Goal: Information Seeking & Learning: Learn about a topic

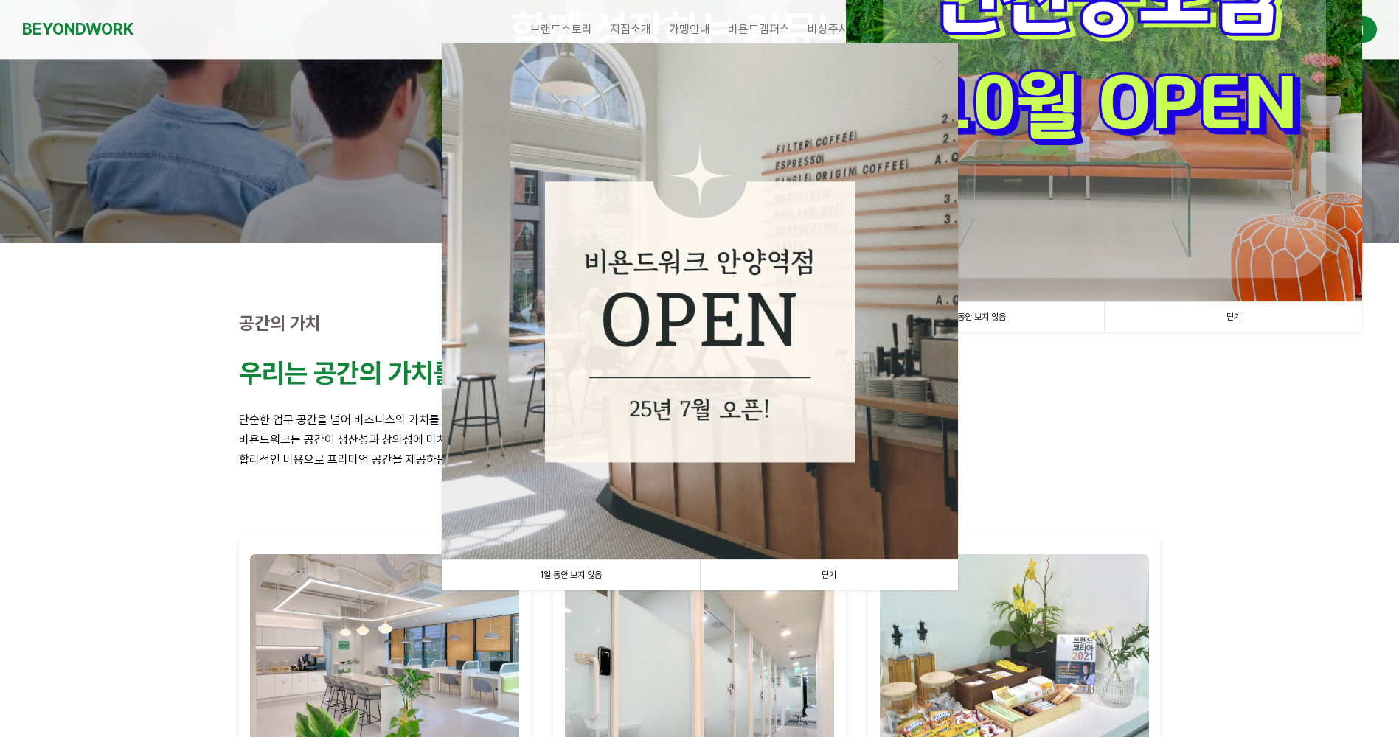
scroll to position [221, 0]
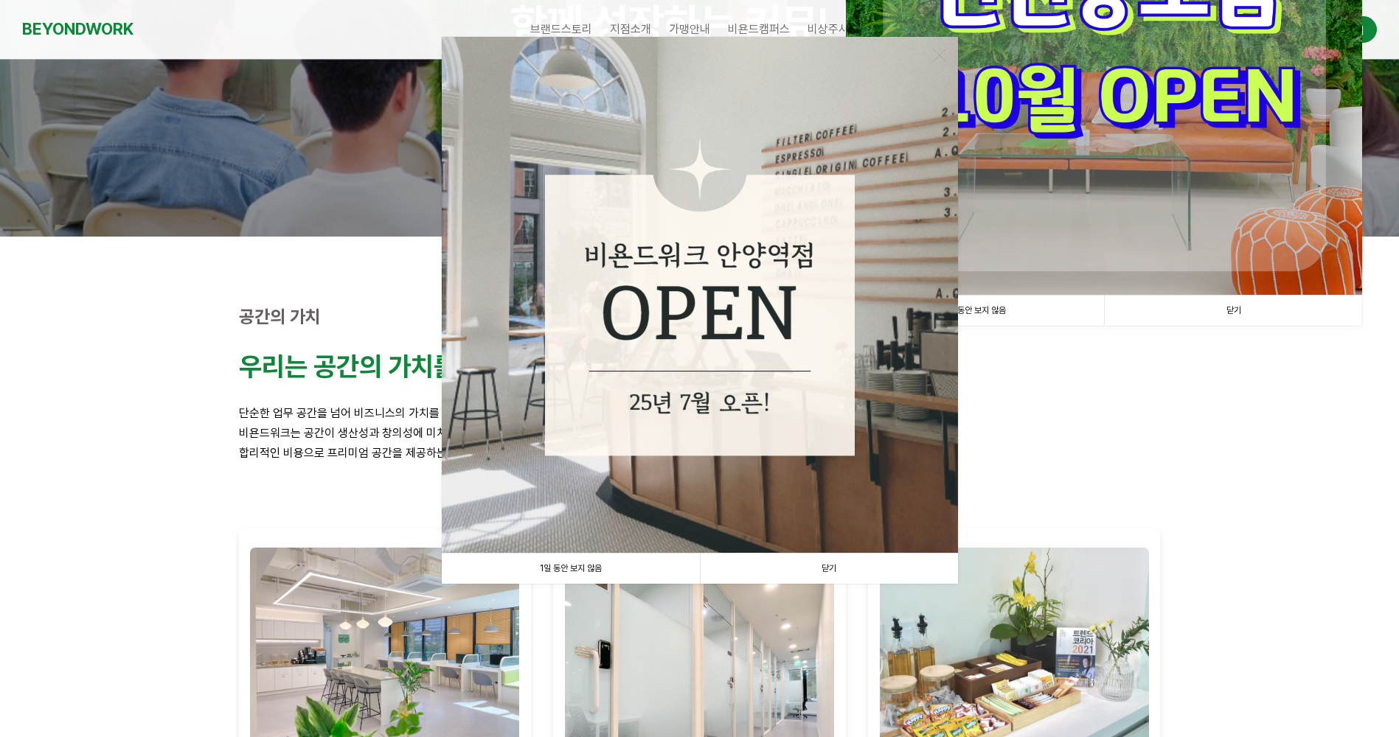
click at [835, 563] on link "닫기" at bounding box center [829, 569] width 258 height 30
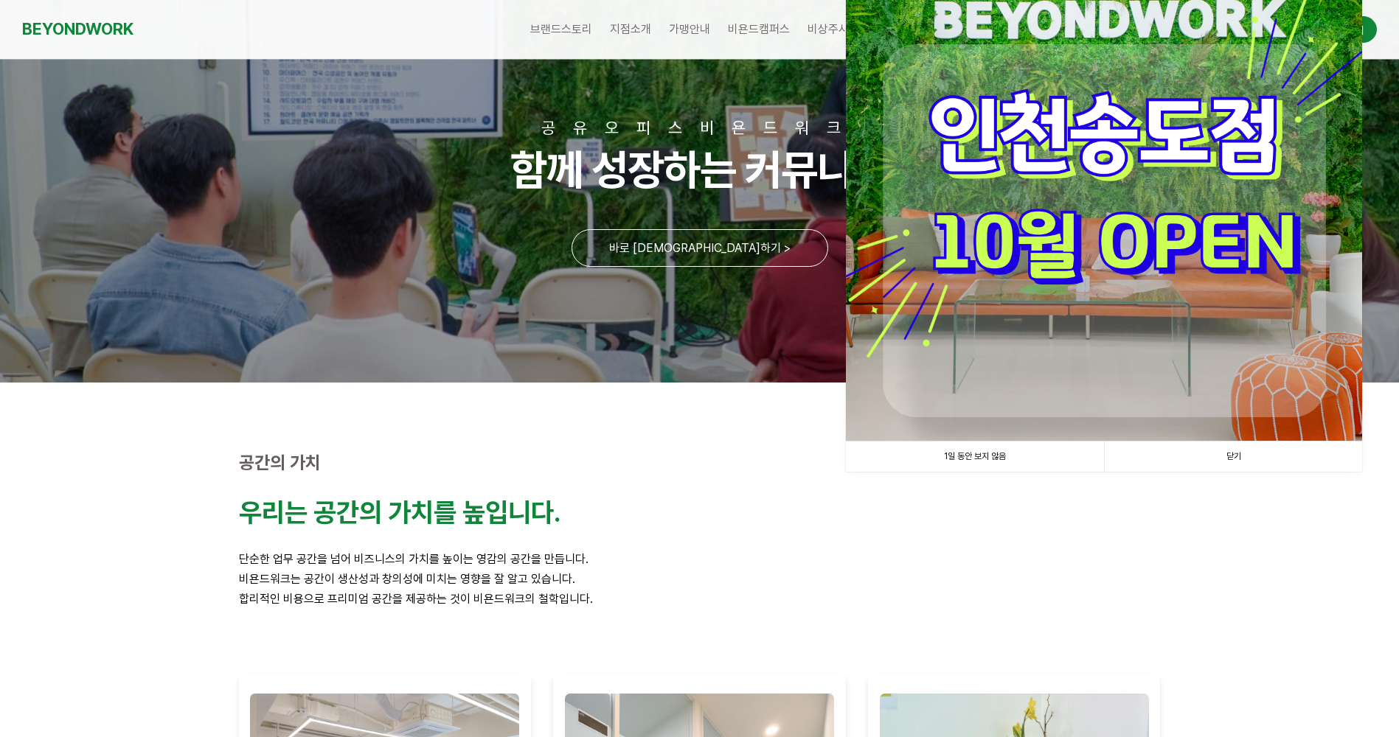
scroll to position [74, 0]
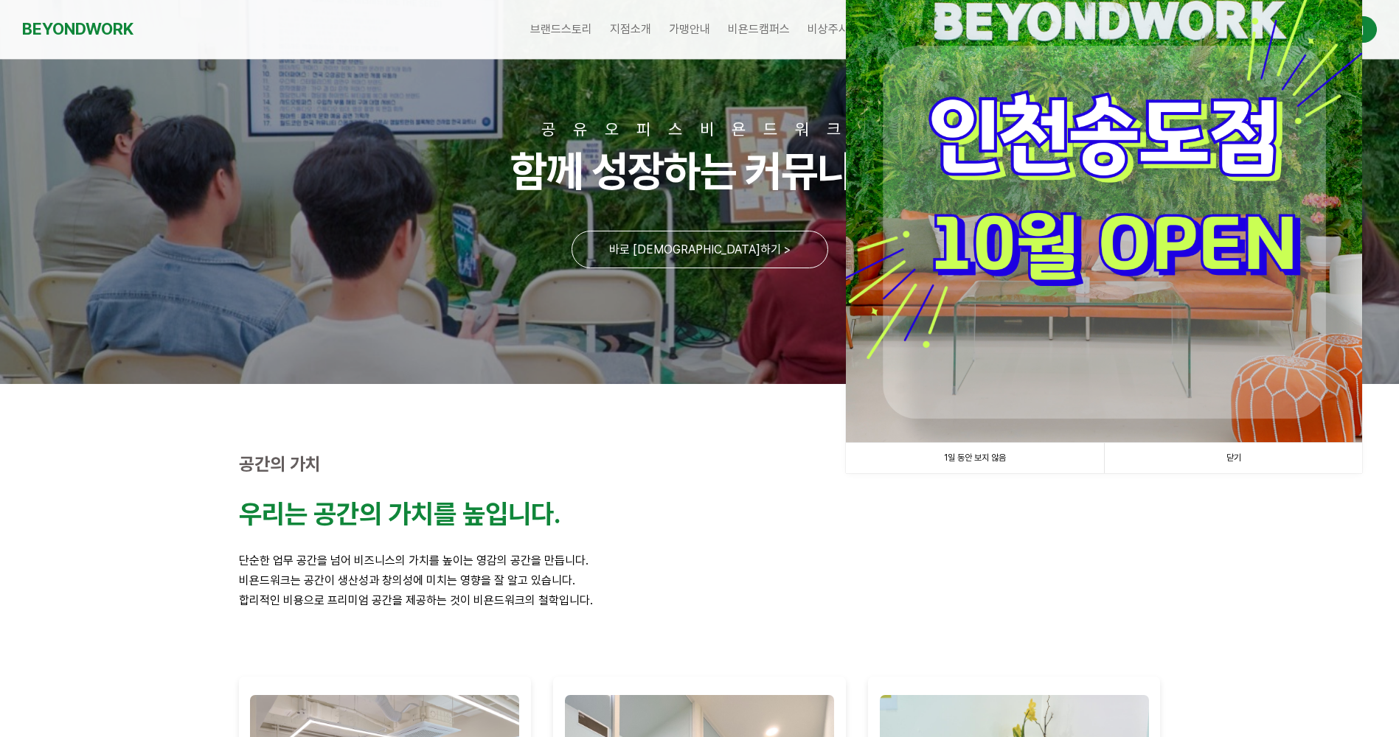
click at [1004, 459] on link "1일 동안 보지 않음" at bounding box center [975, 458] width 258 height 30
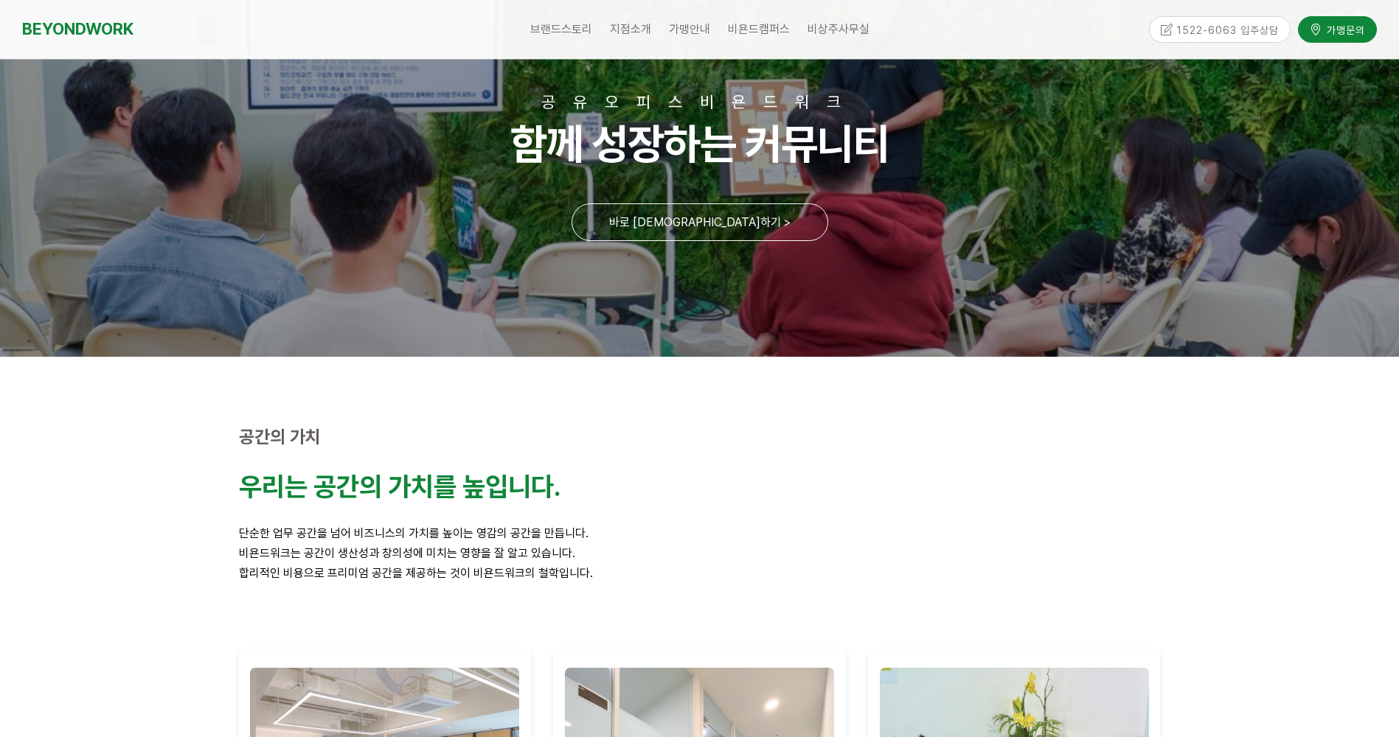
scroll to position [0, 0]
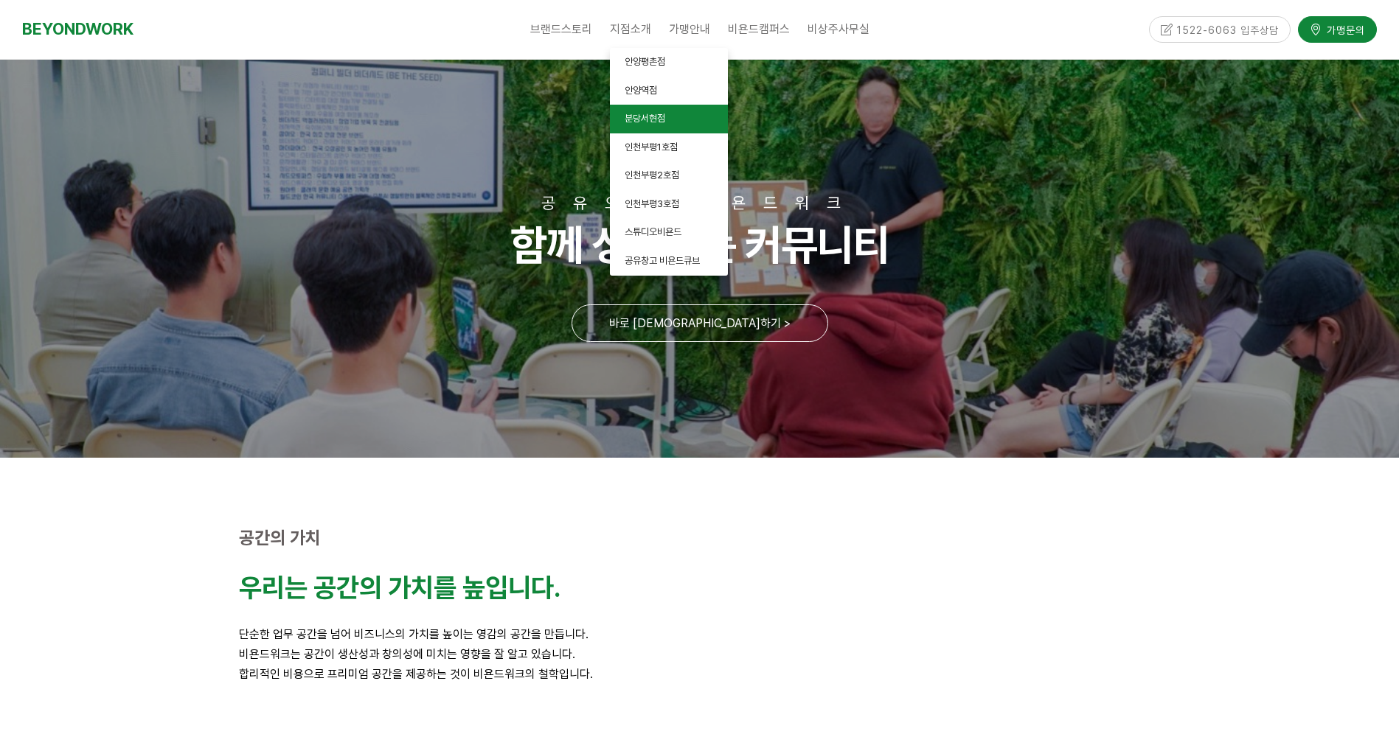
click at [653, 108] on link "분당서현점" at bounding box center [669, 119] width 118 height 29
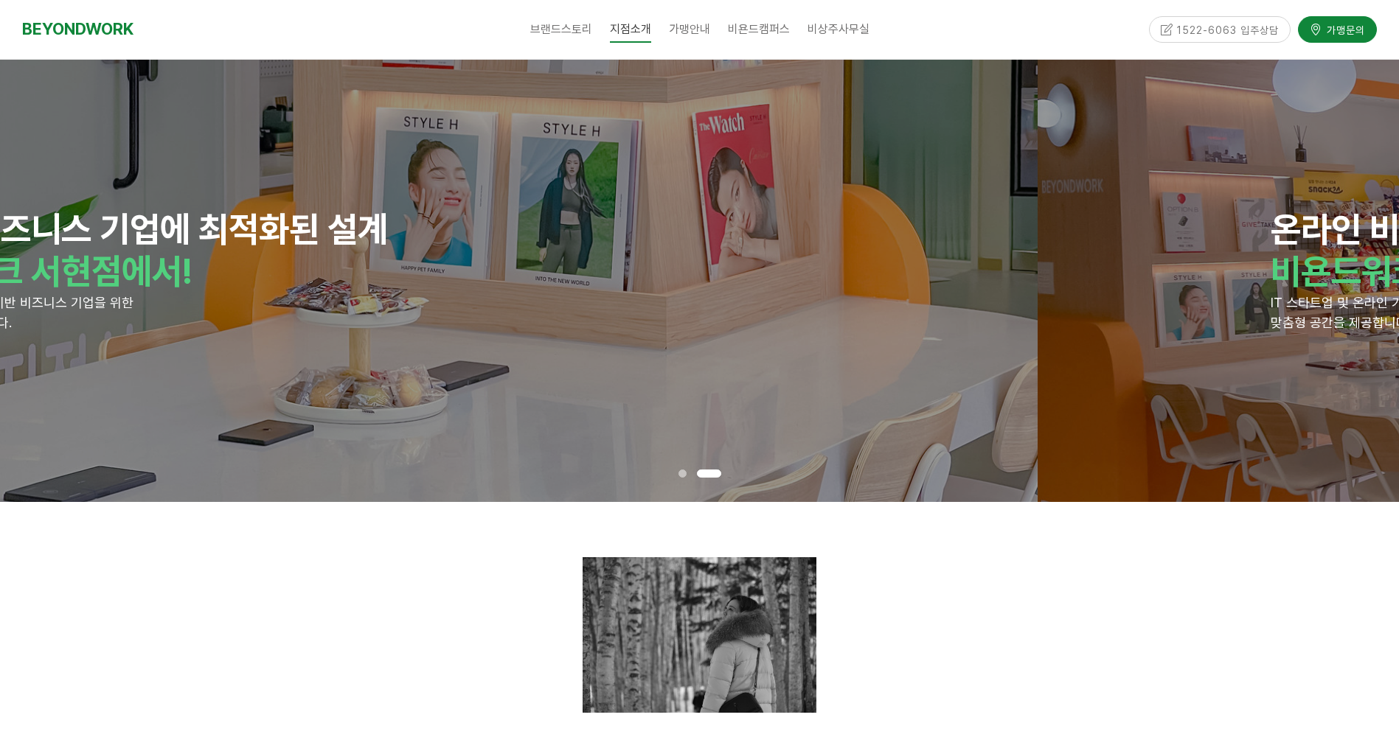
drag, startPoint x: 1200, startPoint y: 310, endPoint x: 552, endPoint y: 313, distance: 647.4
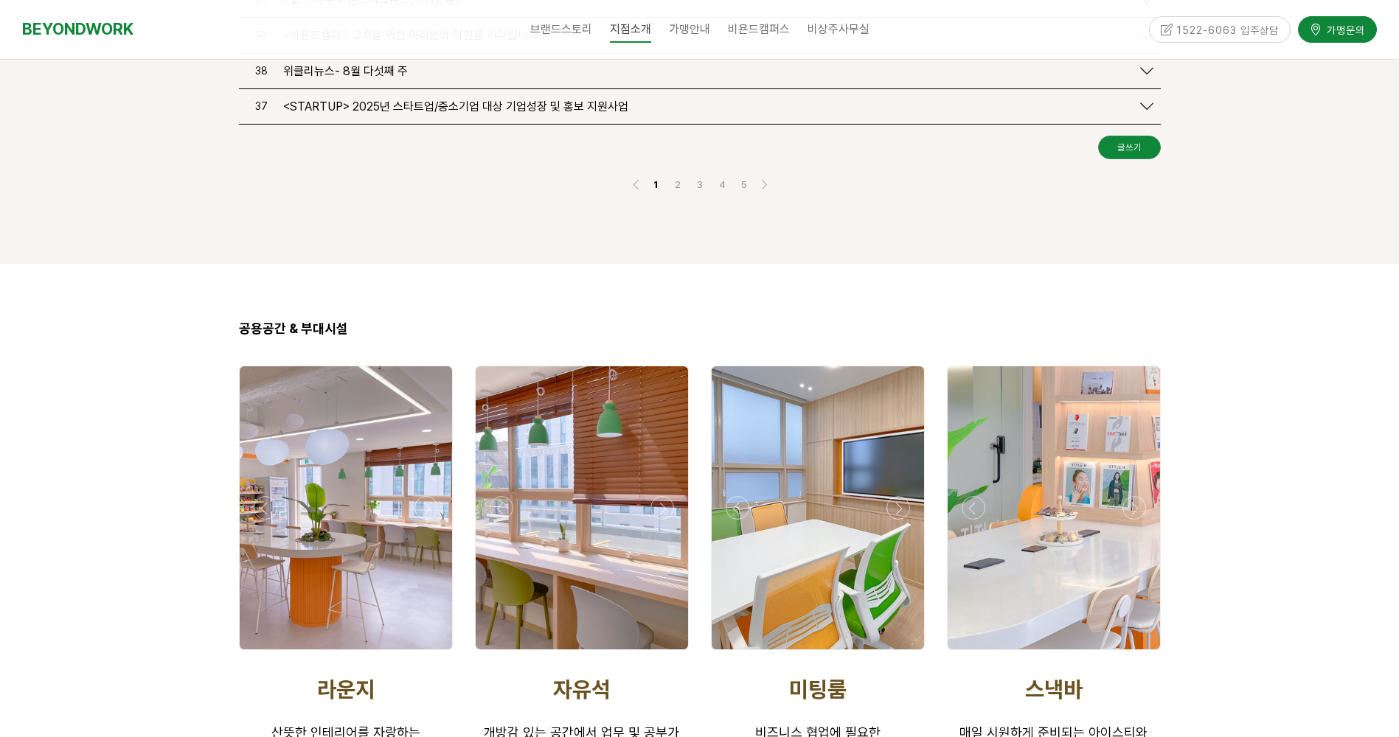
scroll to position [2286, 0]
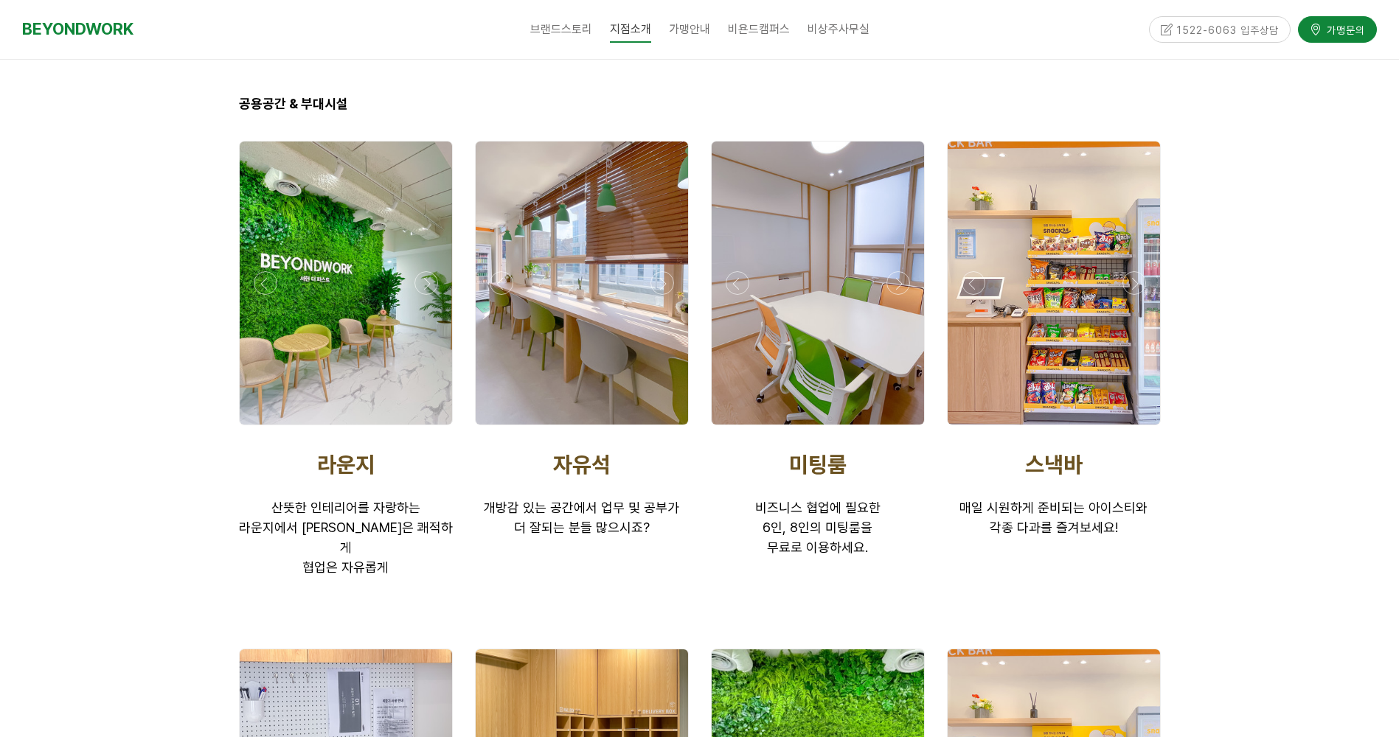
click at [993, 379] on div at bounding box center [1053, 283] width 212 height 283
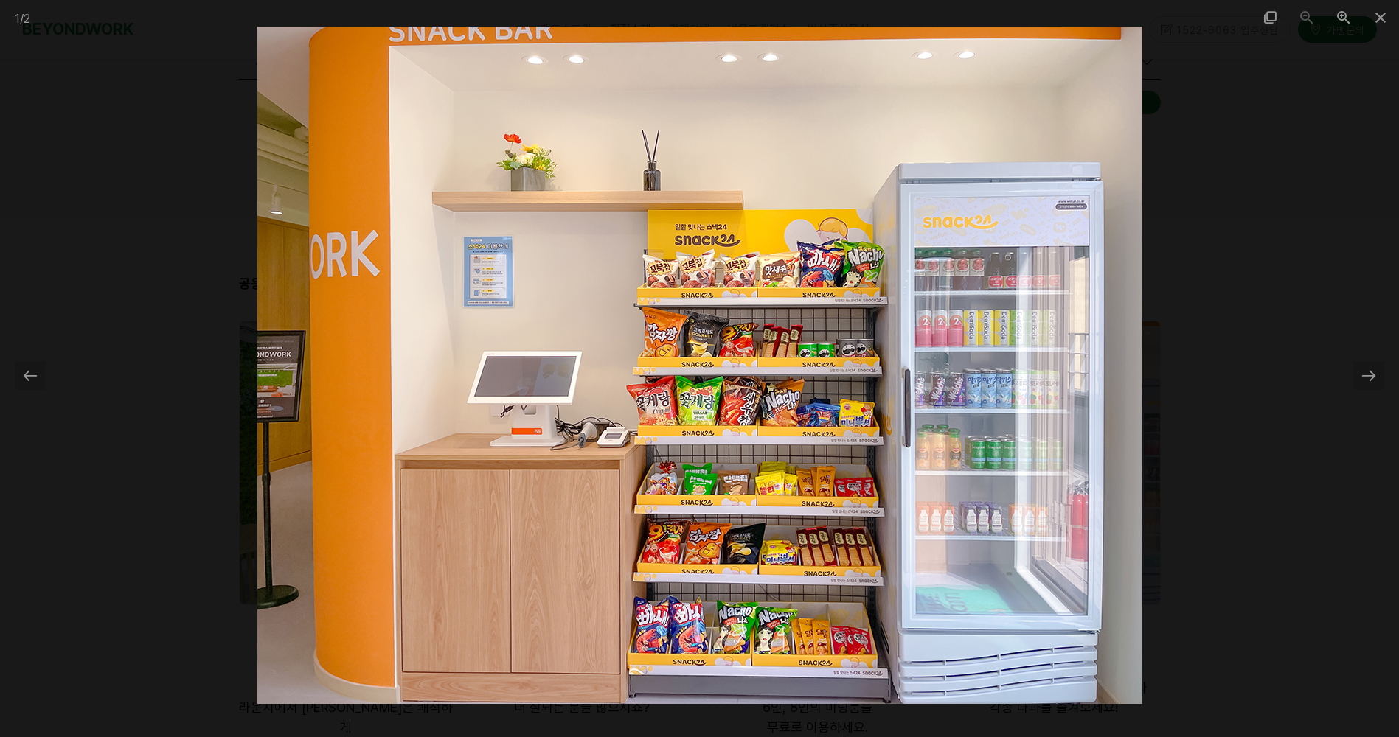
scroll to position [2138, 0]
click at [846, 453] on img at bounding box center [699, 366] width 885 height 678
click at [38, 373] on div at bounding box center [30, 375] width 31 height 29
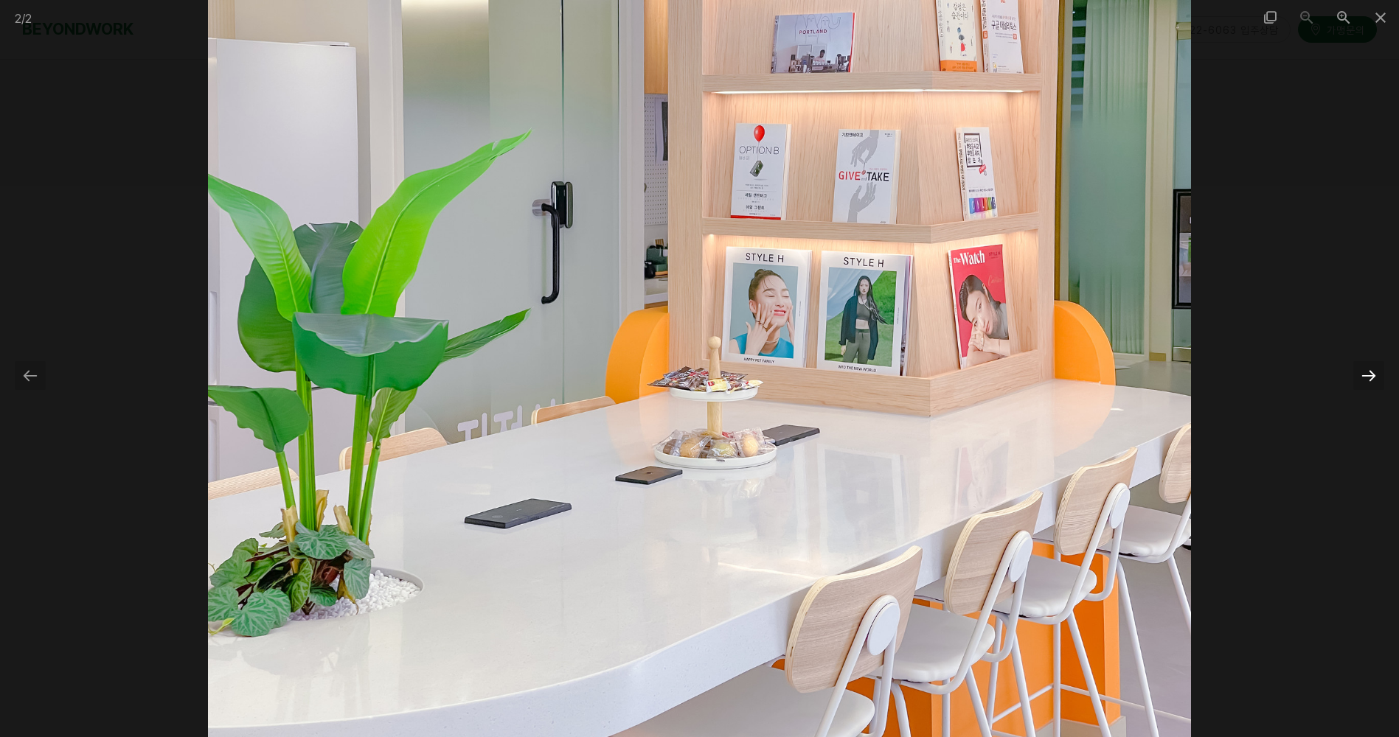
click at [1374, 376] on div at bounding box center [1368, 375] width 31 height 29
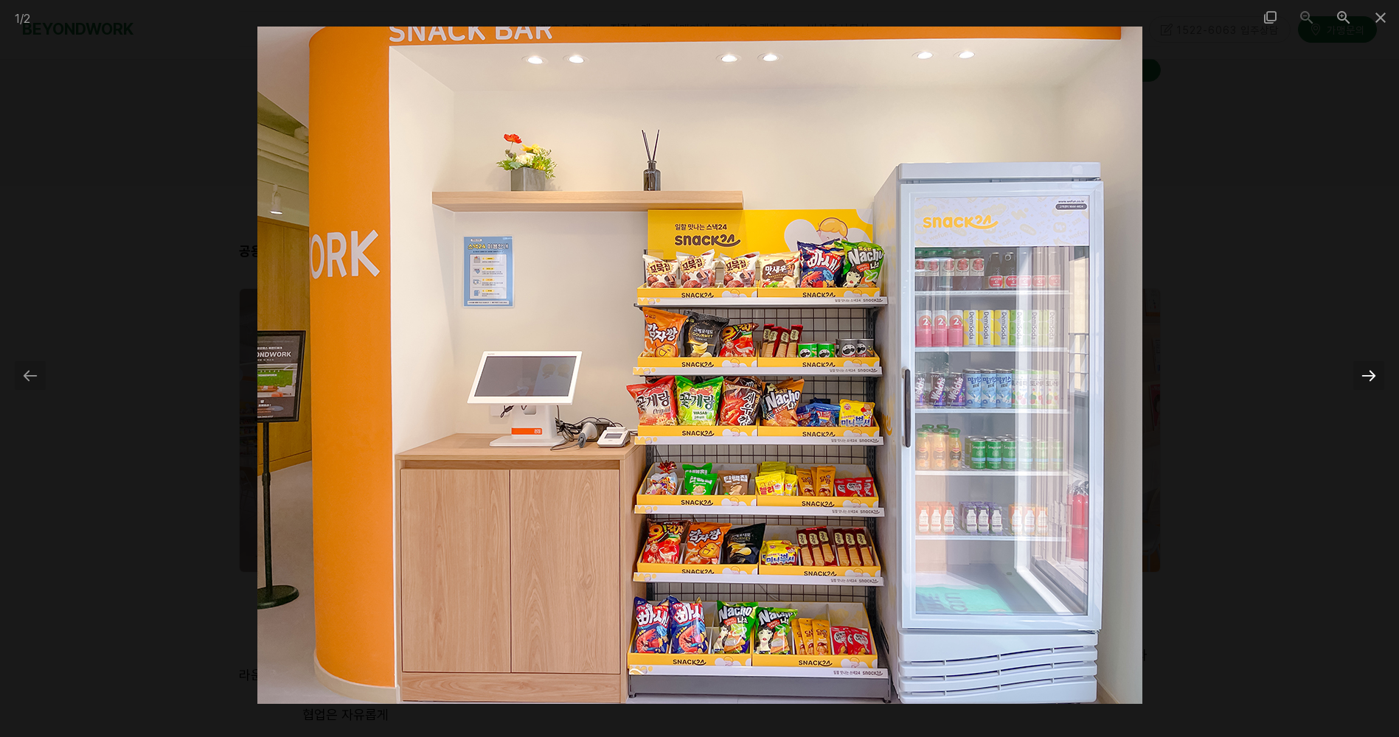
click at [1374, 376] on div at bounding box center [1368, 375] width 31 height 29
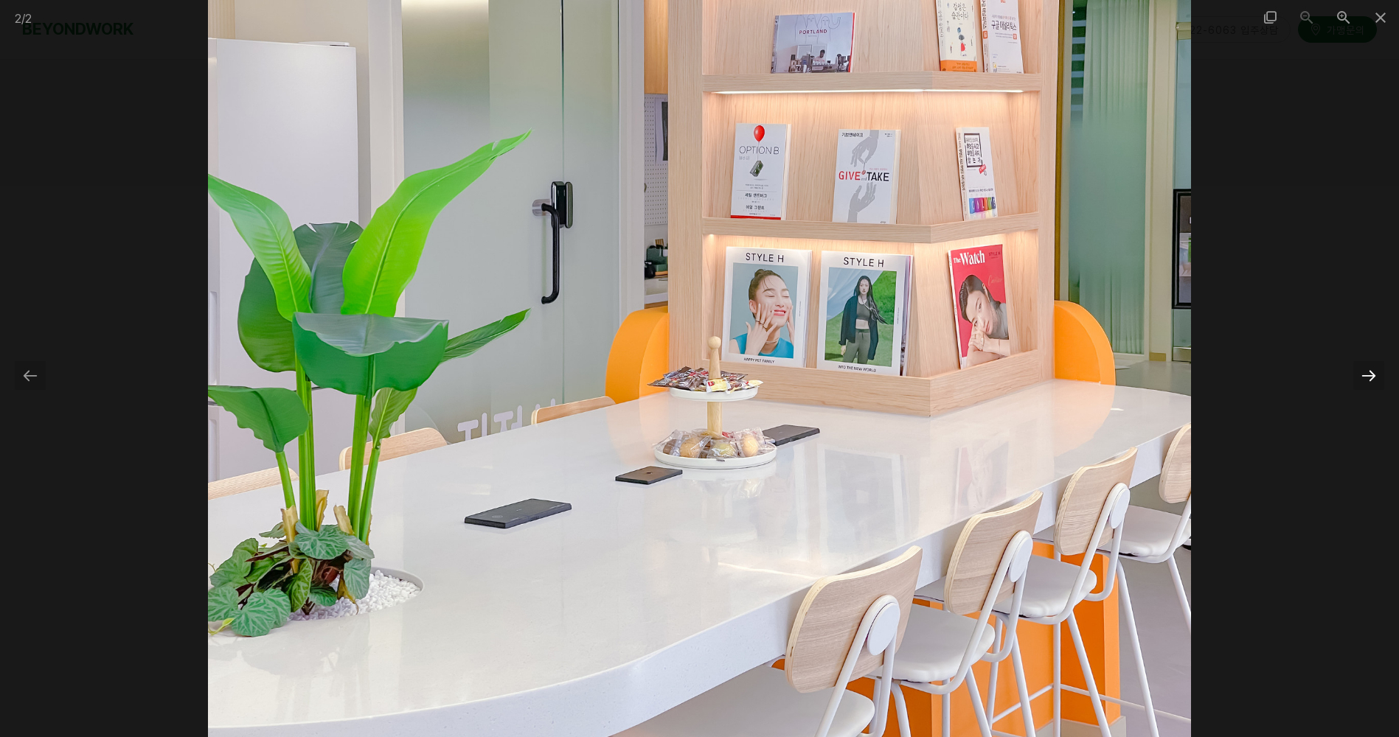
click at [1374, 376] on div at bounding box center [1368, 375] width 31 height 29
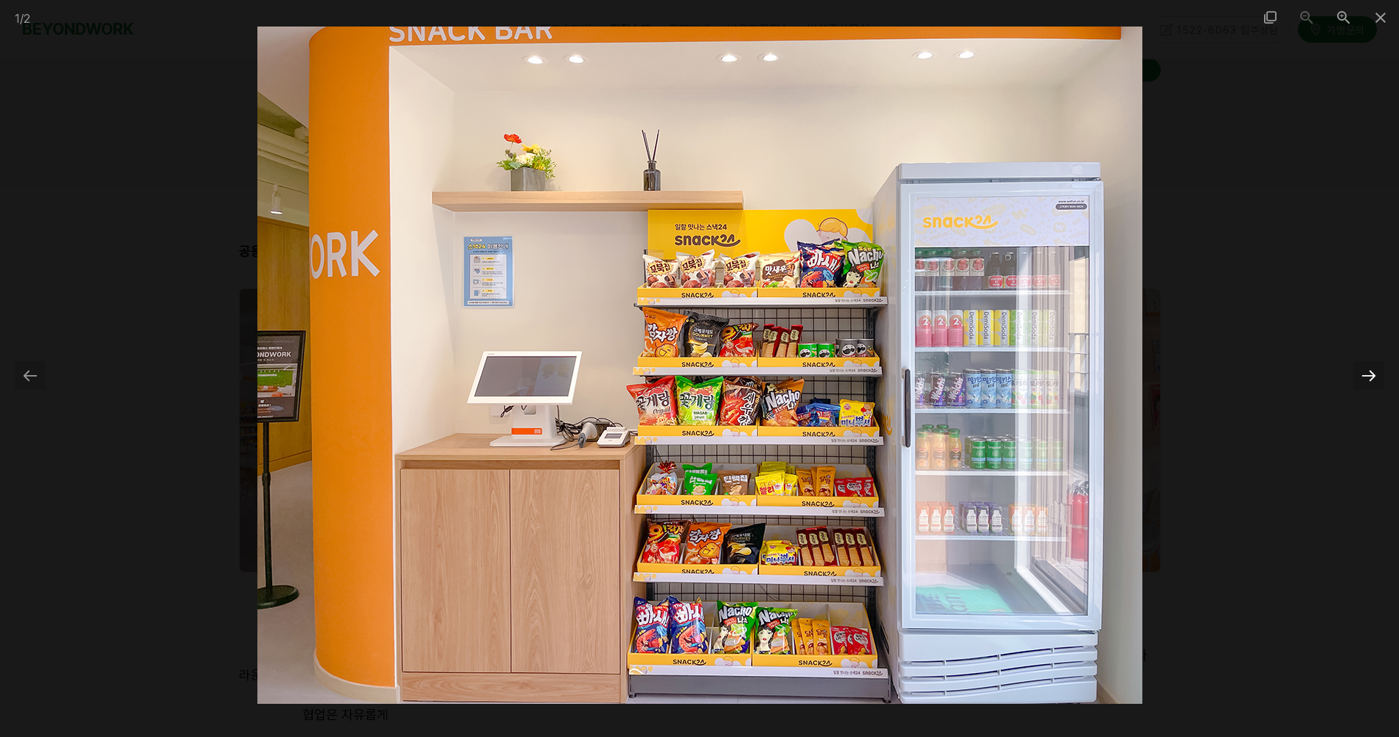
click at [1374, 376] on div at bounding box center [1368, 375] width 31 height 29
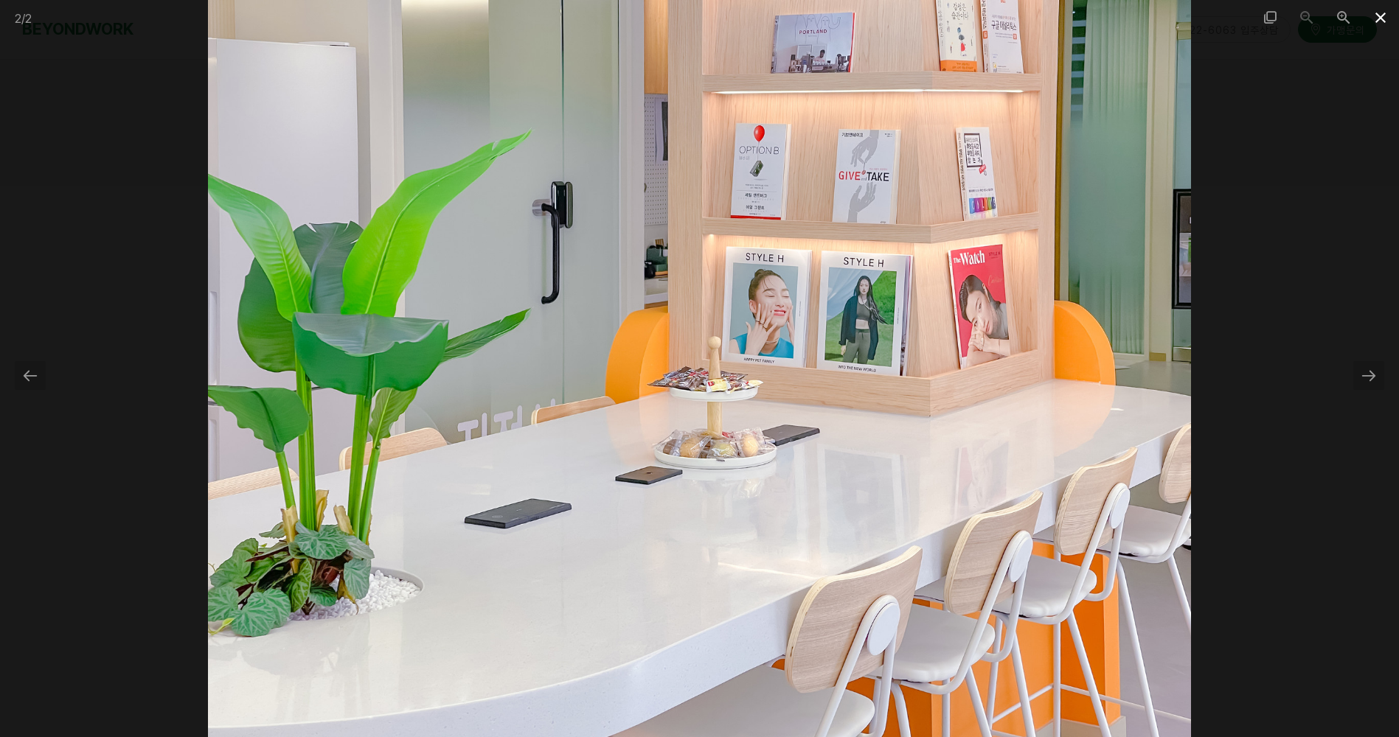
click at [1386, 14] on span at bounding box center [1380, 17] width 37 height 35
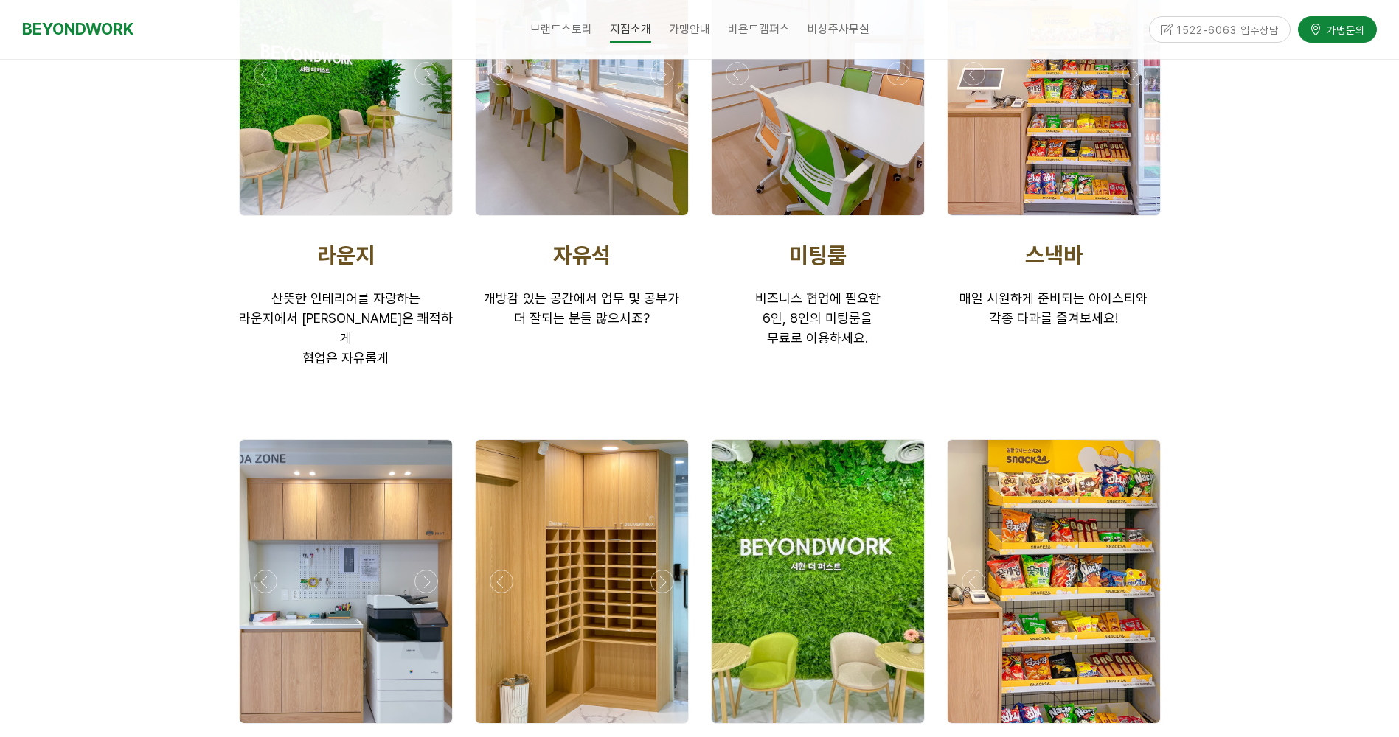
scroll to position [2654, 0]
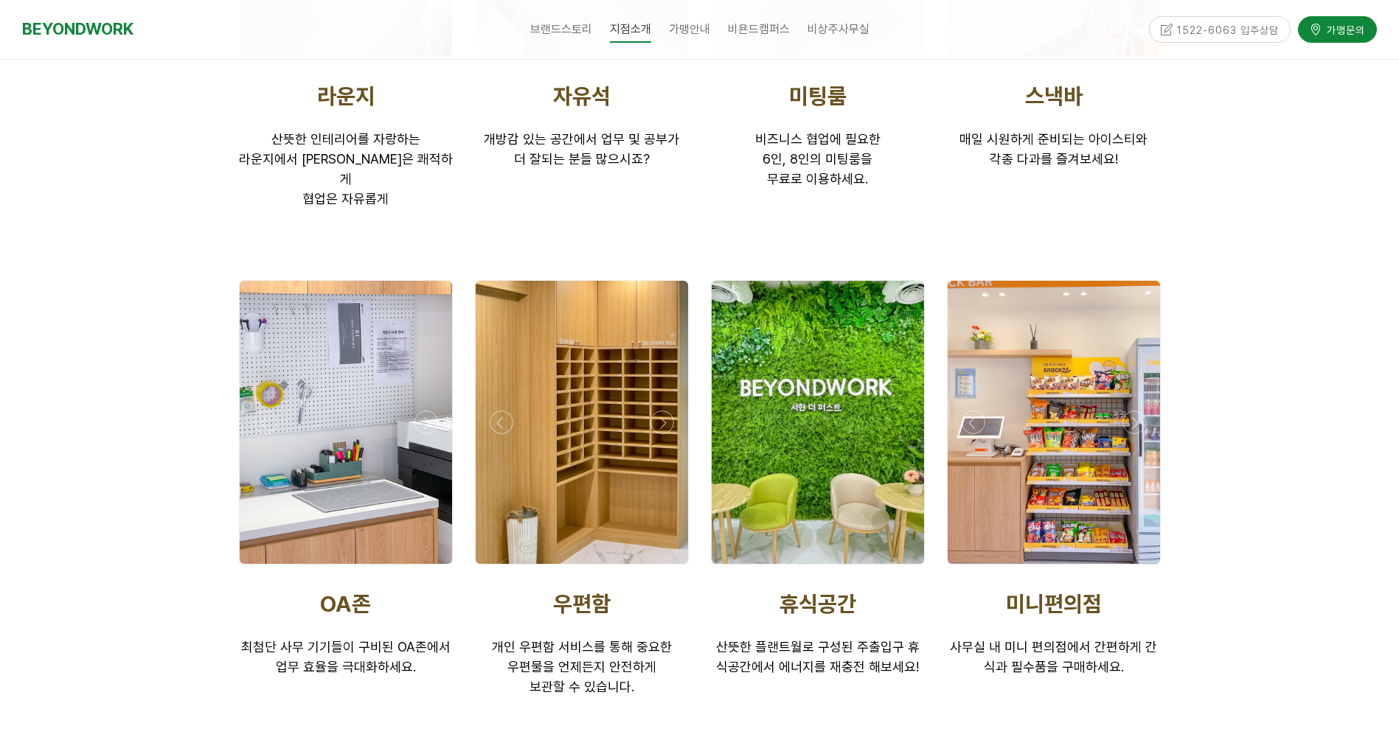
click at [268, 363] on div at bounding box center [346, 422] width 212 height 283
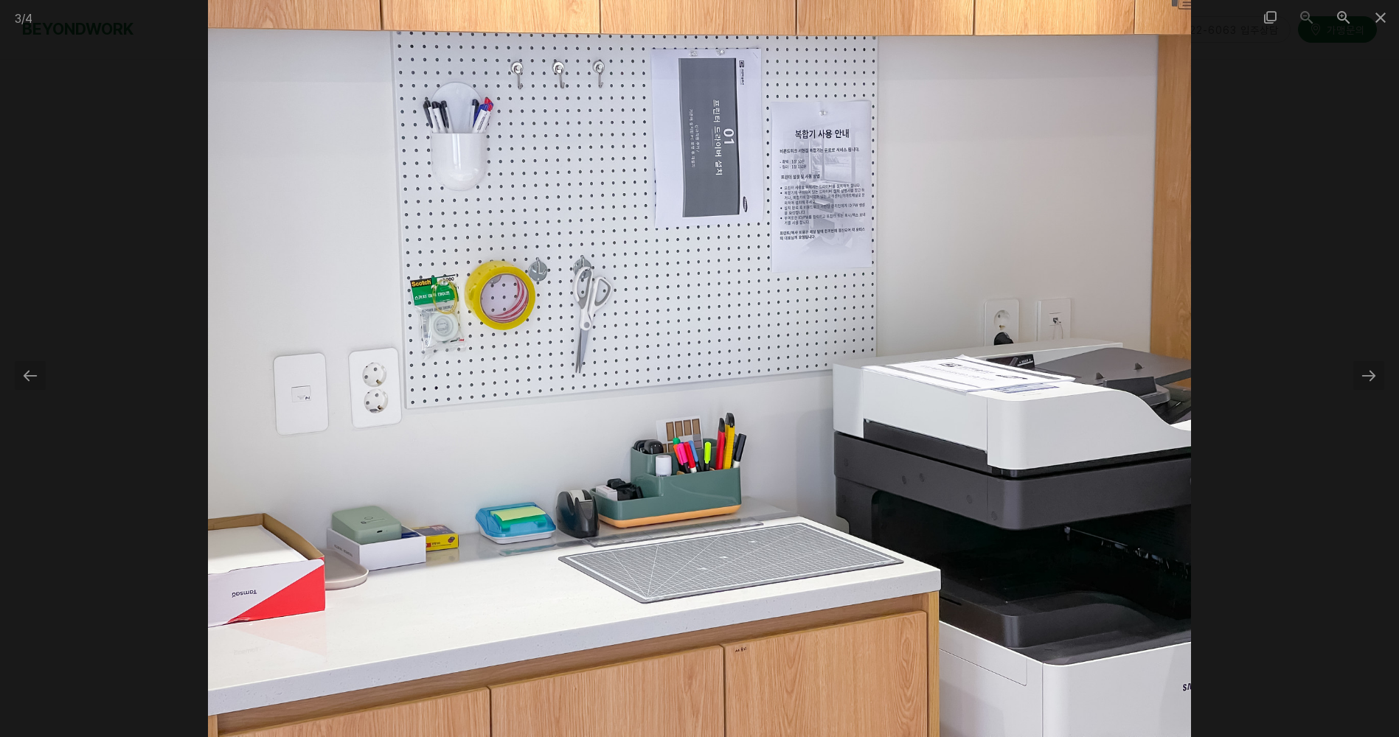
click at [819, 192] on img at bounding box center [699, 368] width 983 height 737
click at [1382, 15] on span at bounding box center [1380, 17] width 37 height 35
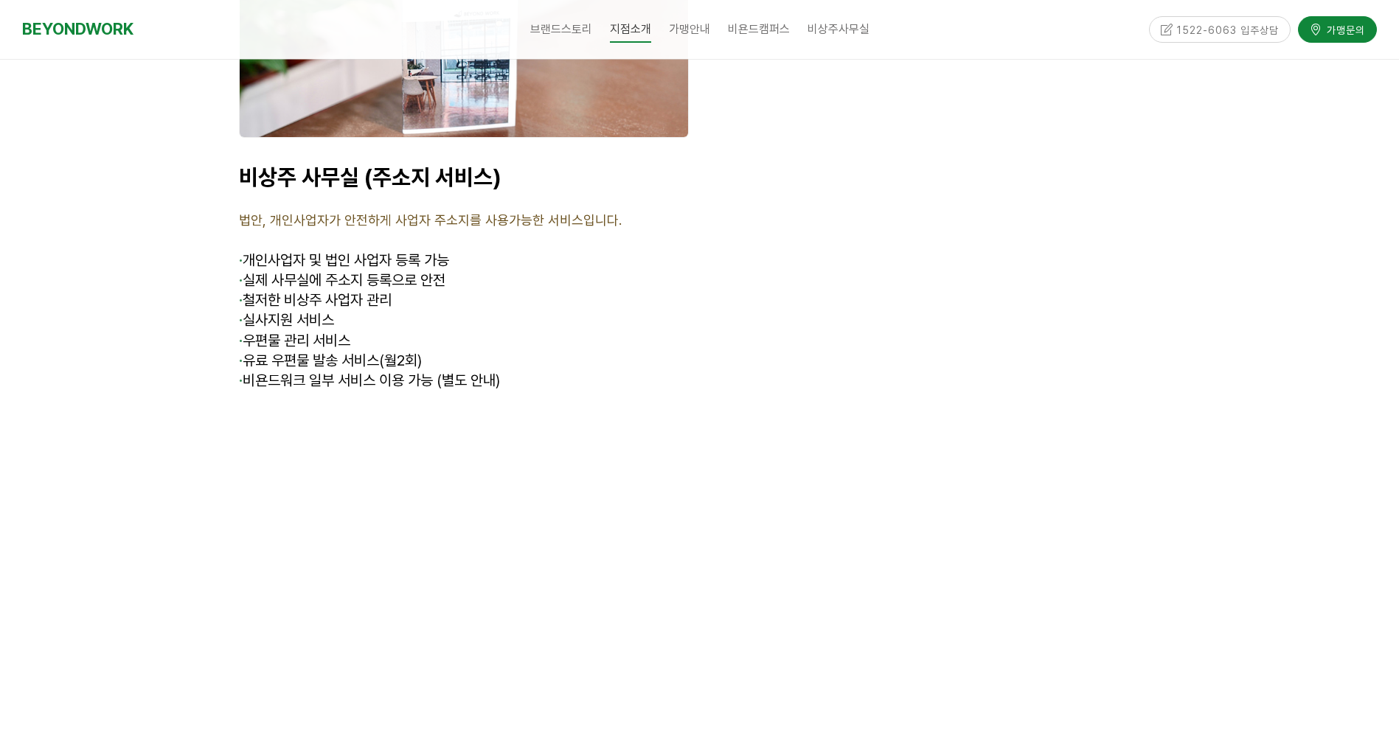
scroll to position [5751, 0]
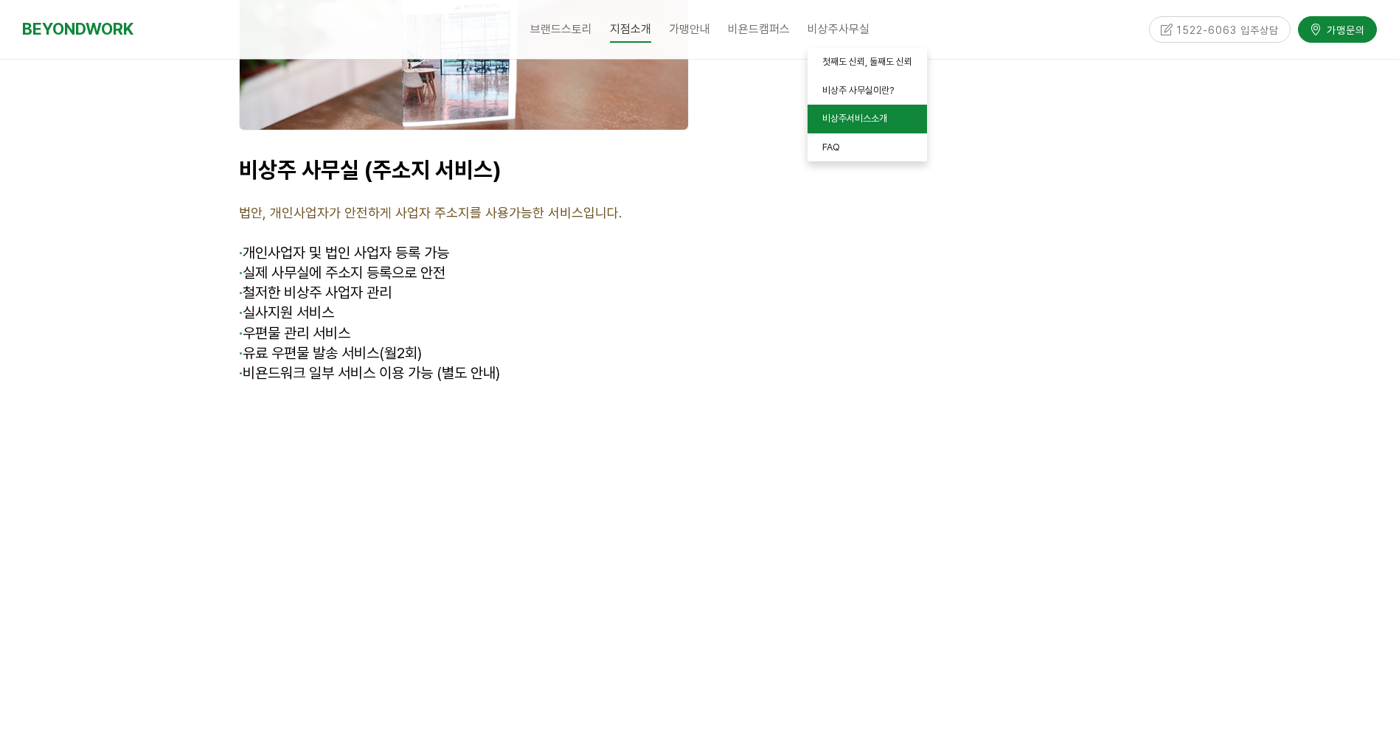
click at [875, 121] on span "비상주서비스소개" at bounding box center [854, 118] width 65 height 11
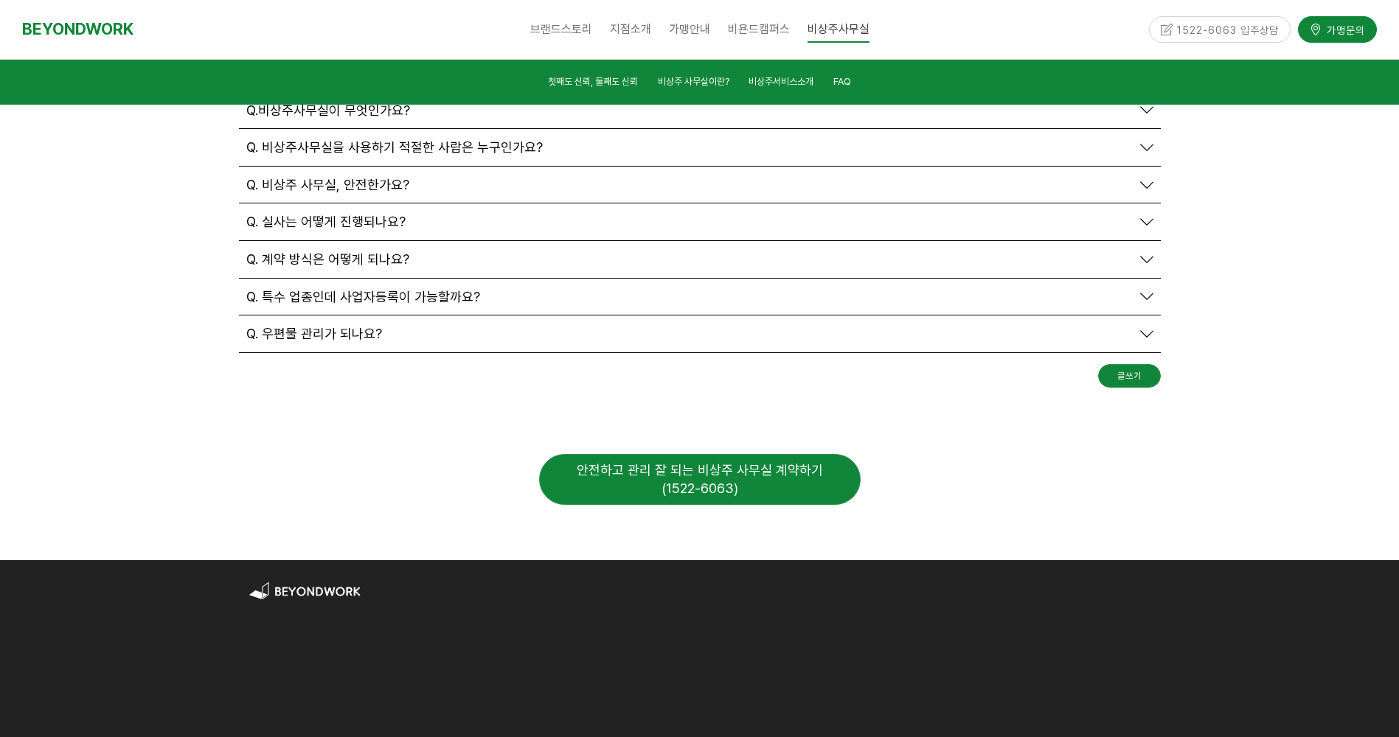
scroll to position [5271, 0]
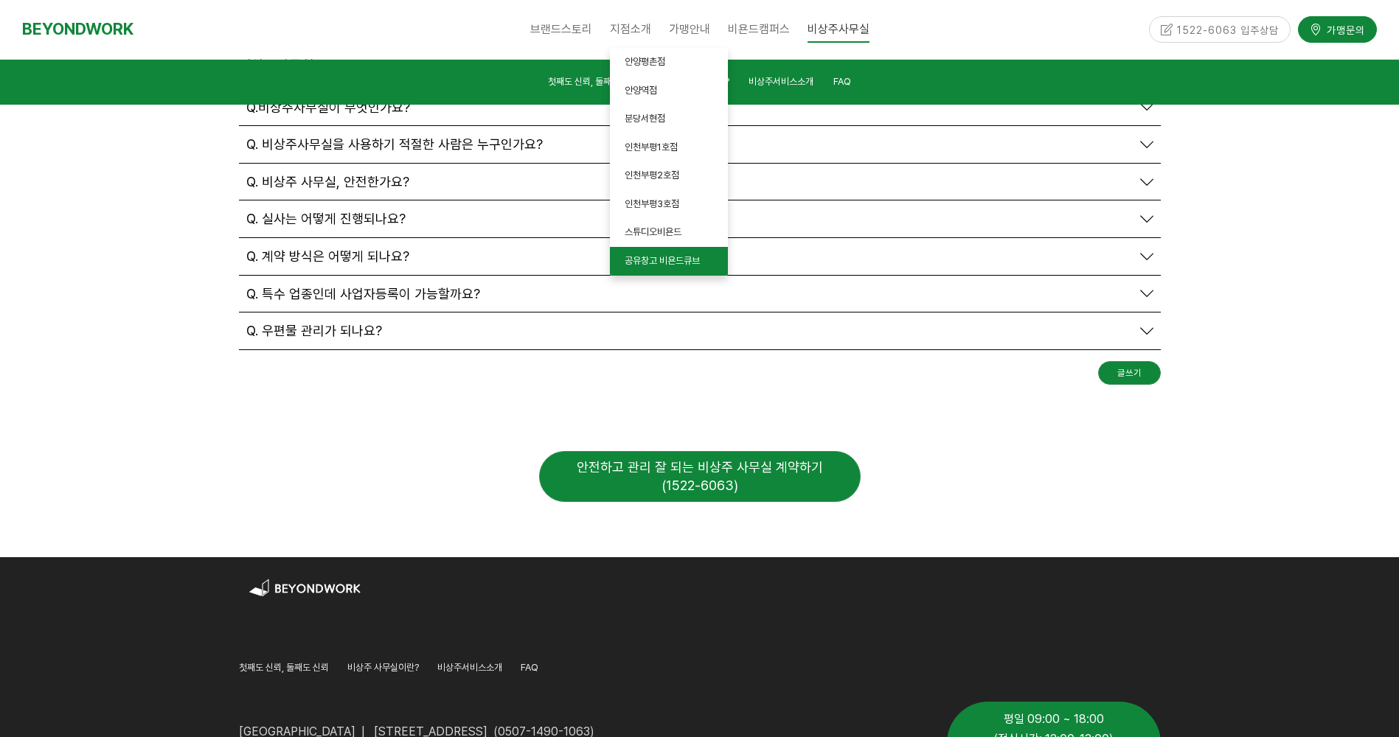
click at [649, 260] on span "공유창고 비욘드큐브" at bounding box center [662, 260] width 75 height 11
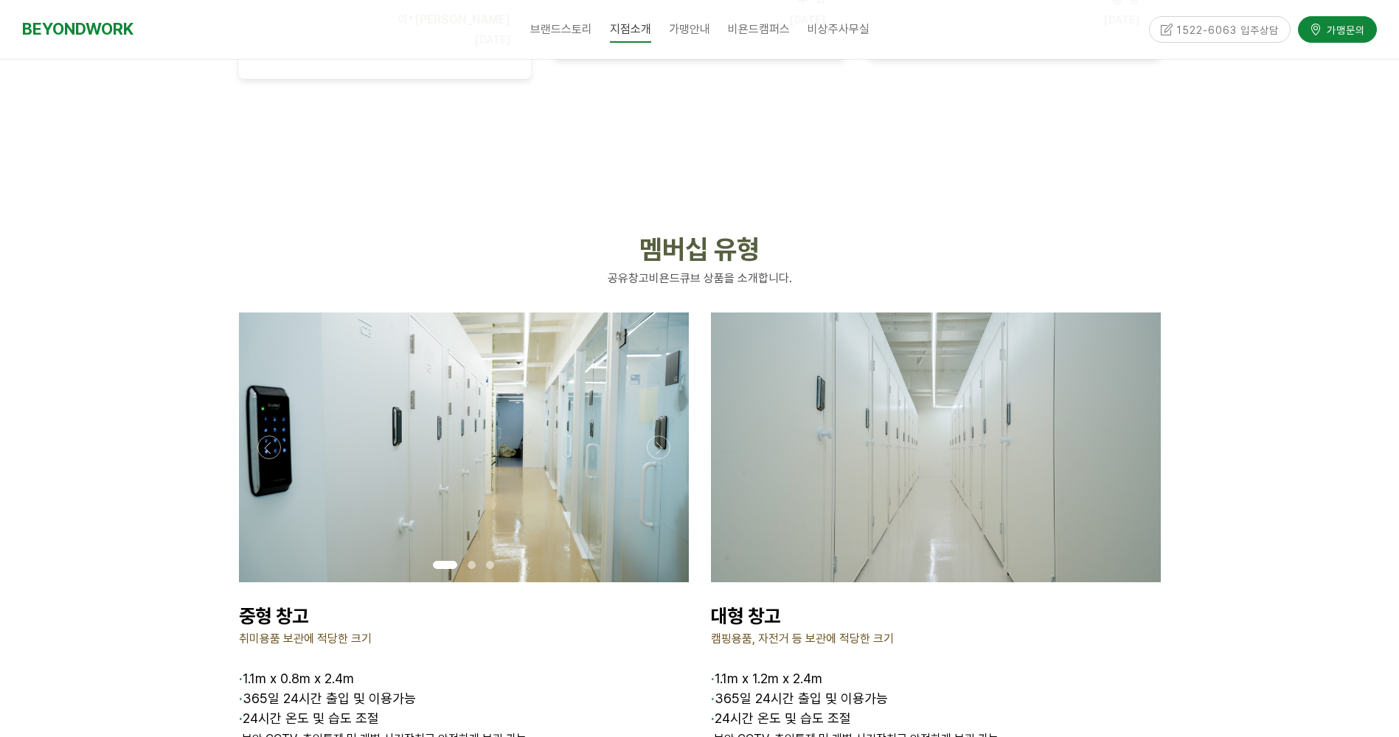
scroll to position [1696, 0]
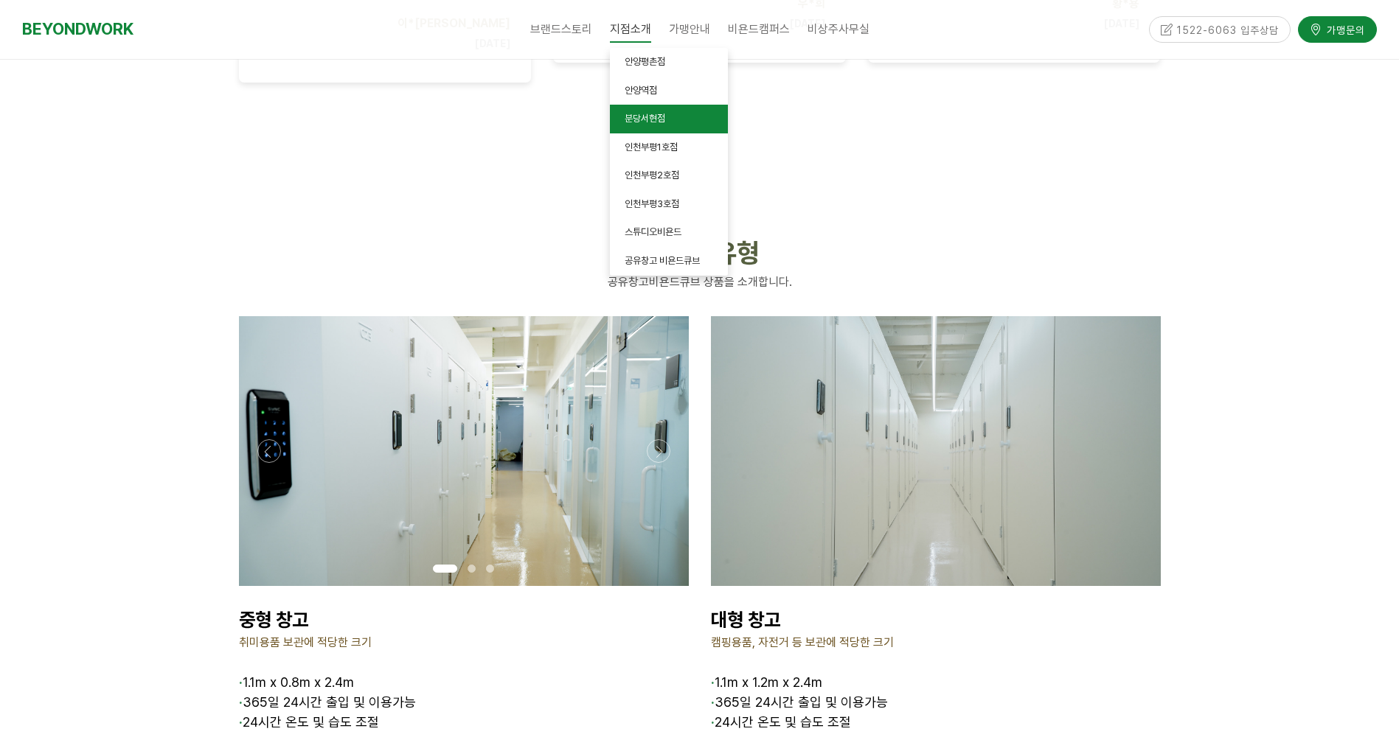
click at [639, 114] on span "분당서현점" at bounding box center [645, 118] width 41 height 11
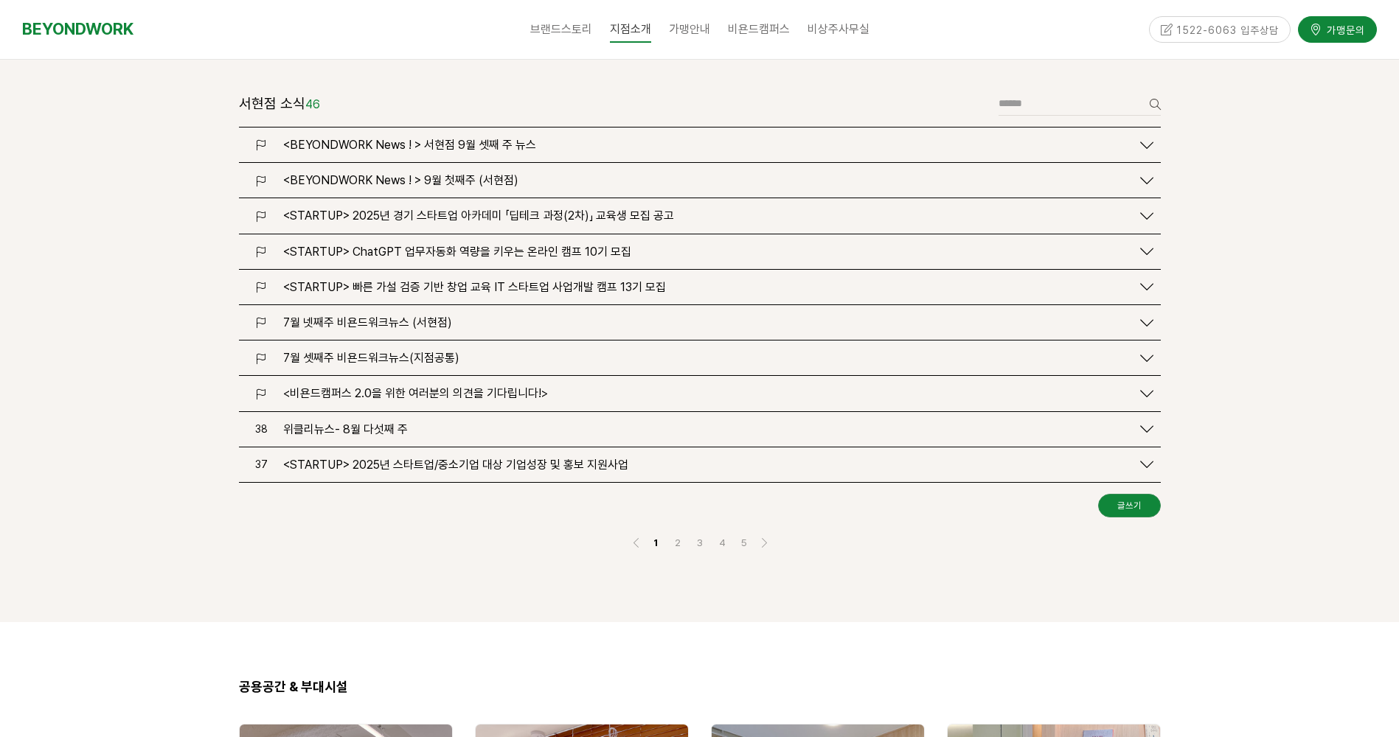
scroll to position [1696, 0]
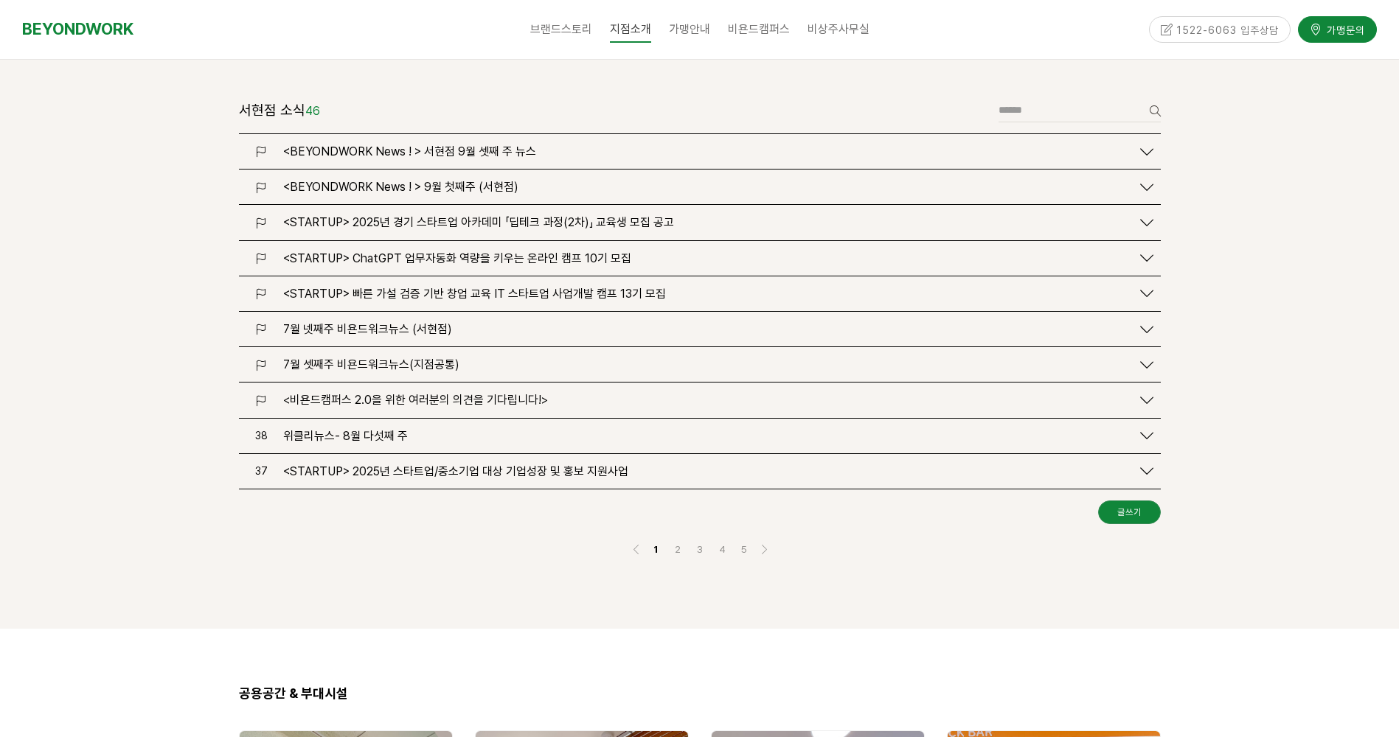
click at [456, 145] on span "<BEYONDWORK News ! > 서현점 9월 셋째 주 뉴스" at bounding box center [409, 152] width 253 height 14
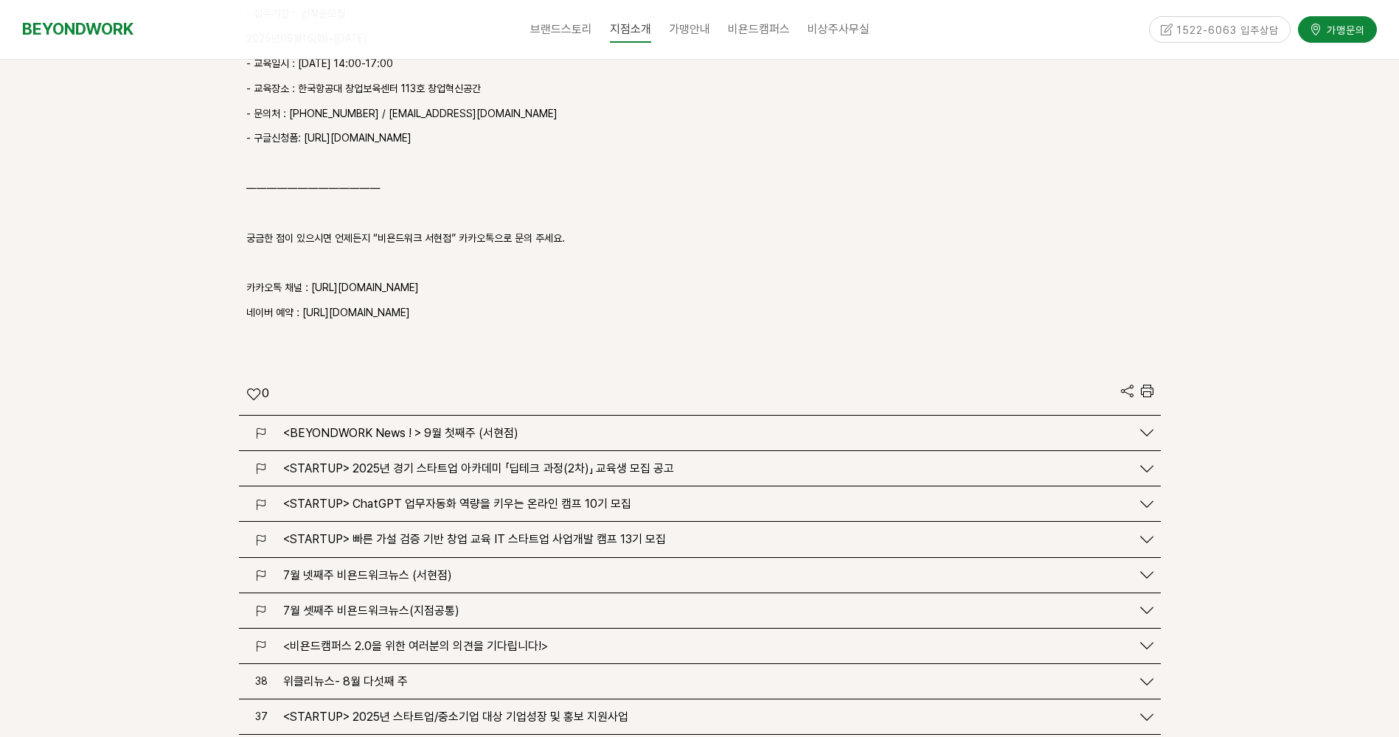
scroll to position [2433, 0]
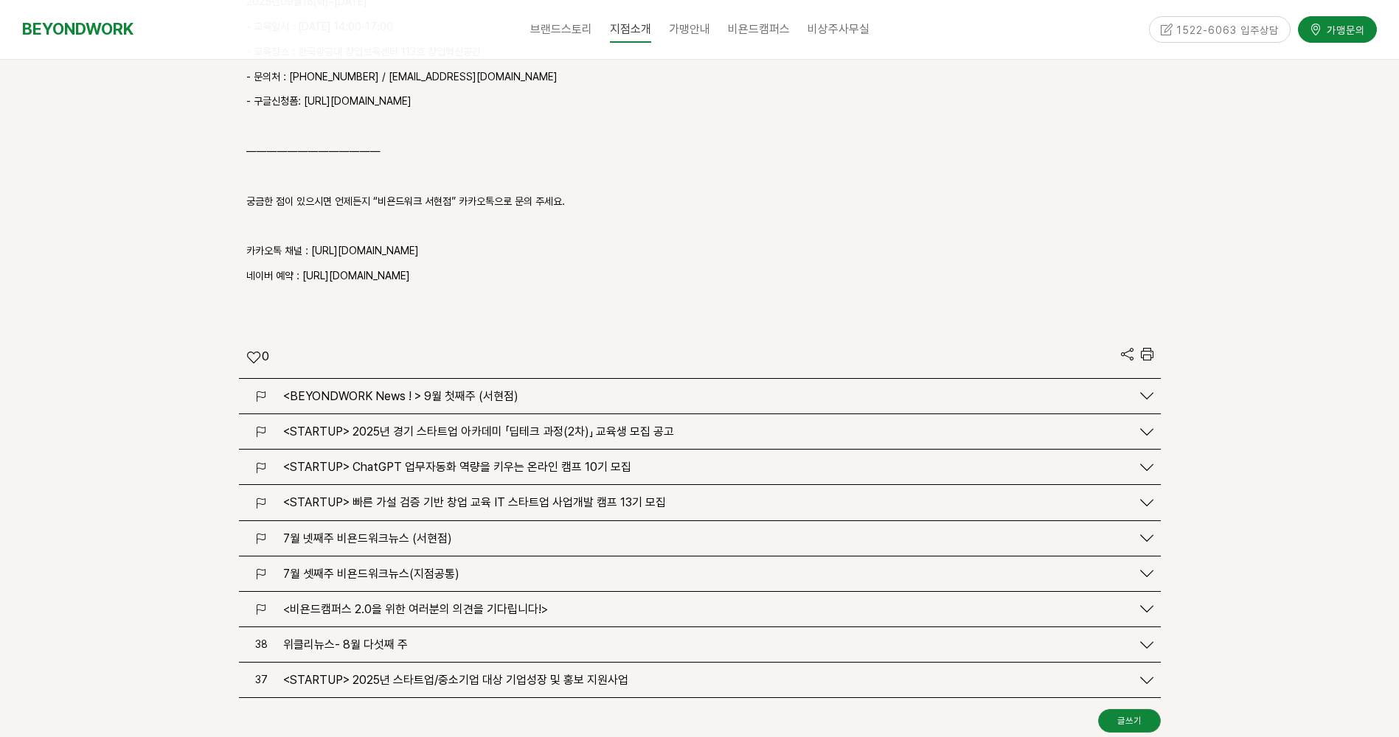
click at [455, 389] on span "<BEYONDWORK News ! > 9월 첫째주 (서현점)" at bounding box center [400, 396] width 235 height 14
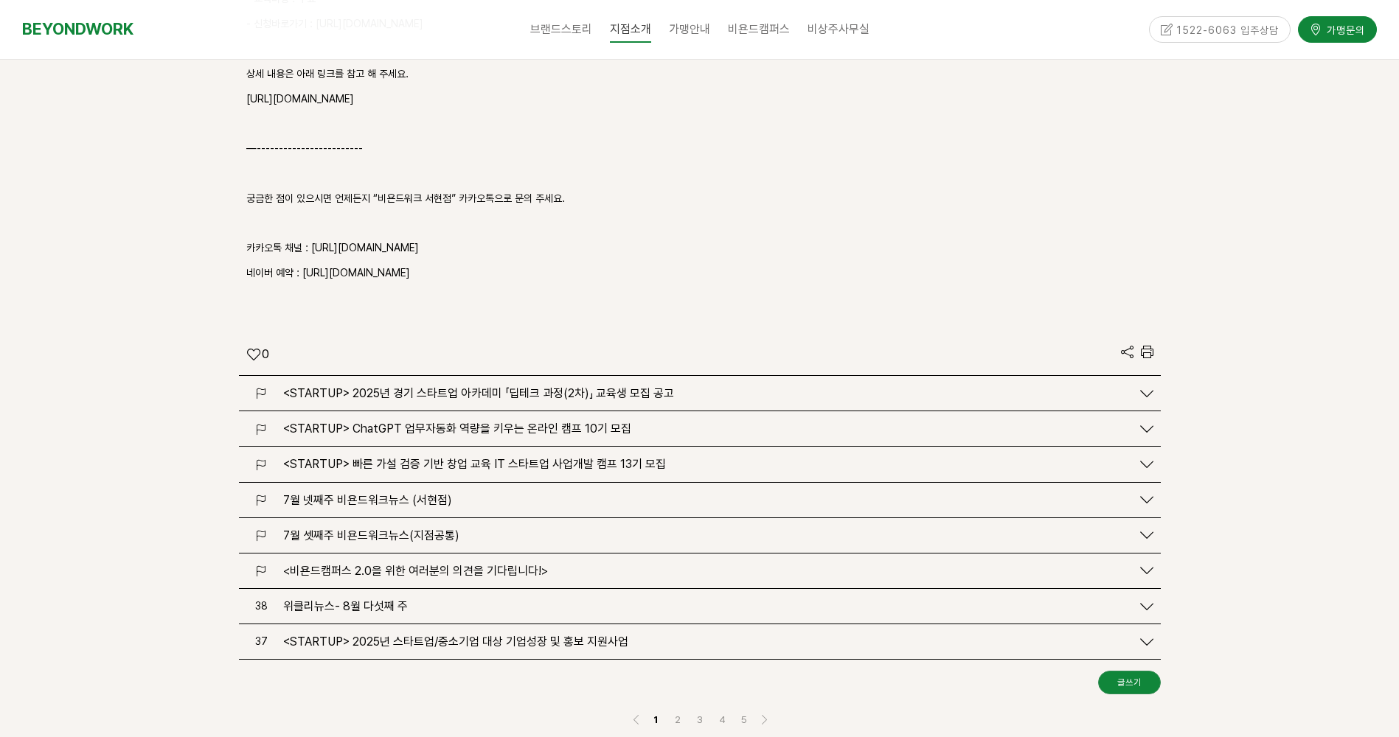
scroll to position [3244, 0]
click at [418, 493] on span "7월 넷째주 비욘드워크뉴스 (서현점)" at bounding box center [367, 500] width 169 height 14
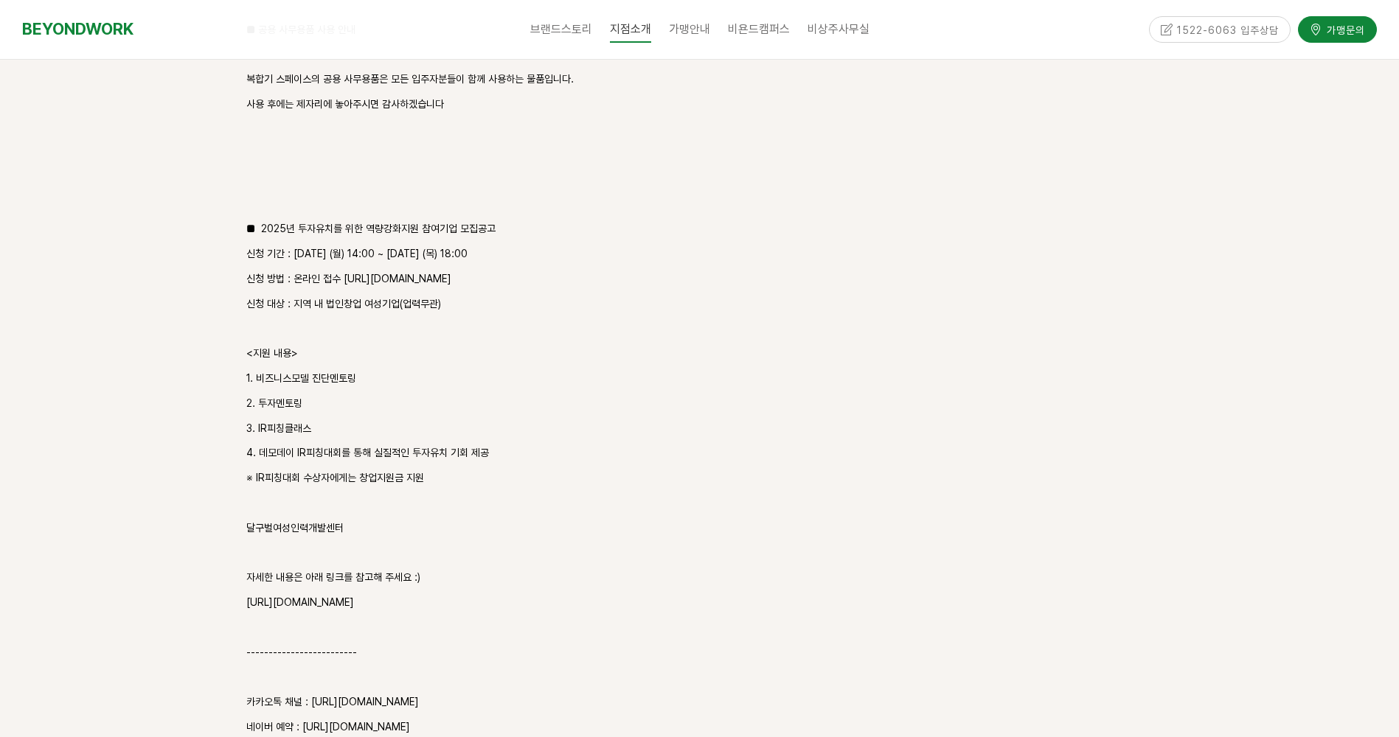
scroll to position [4645, 0]
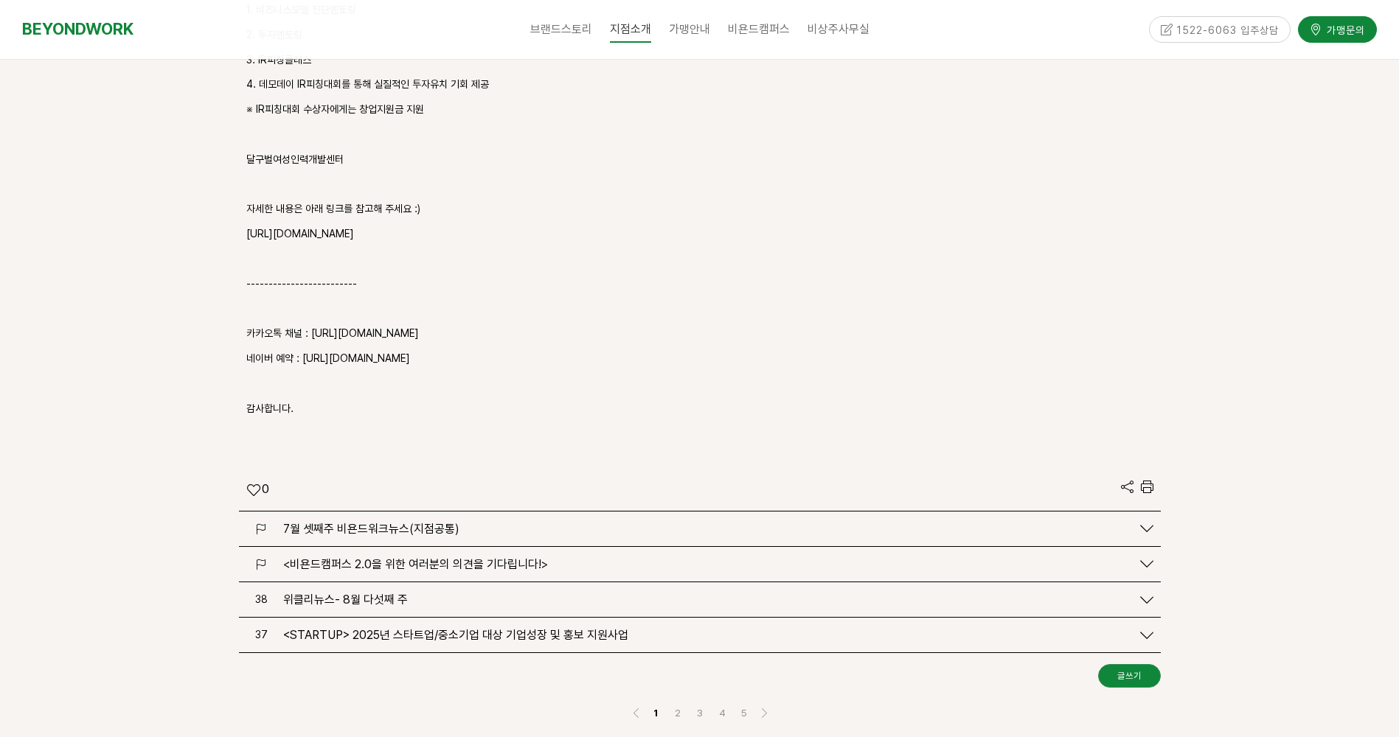
click at [407, 522] on span "7월 셋째주 비욘드워크뉴스(지점공통)" at bounding box center [371, 529] width 176 height 14
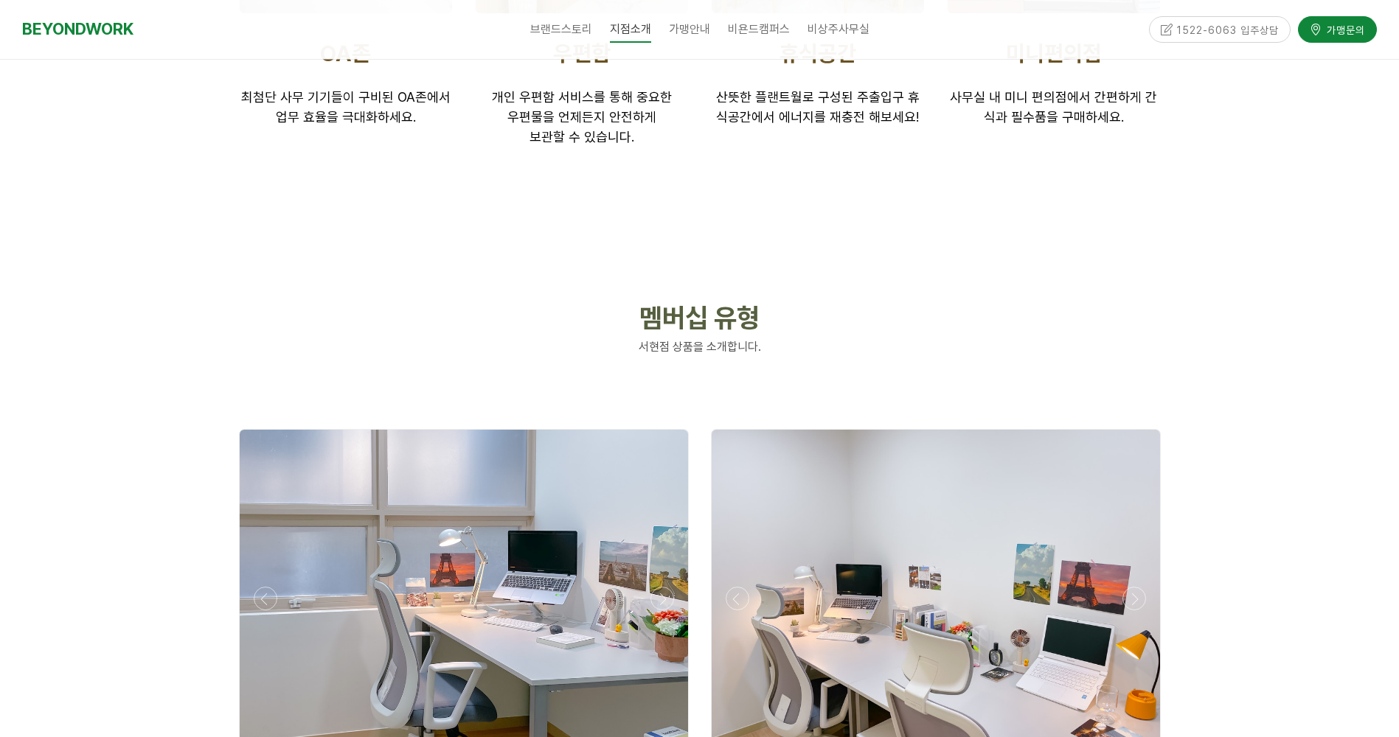
scroll to position [7373, 0]
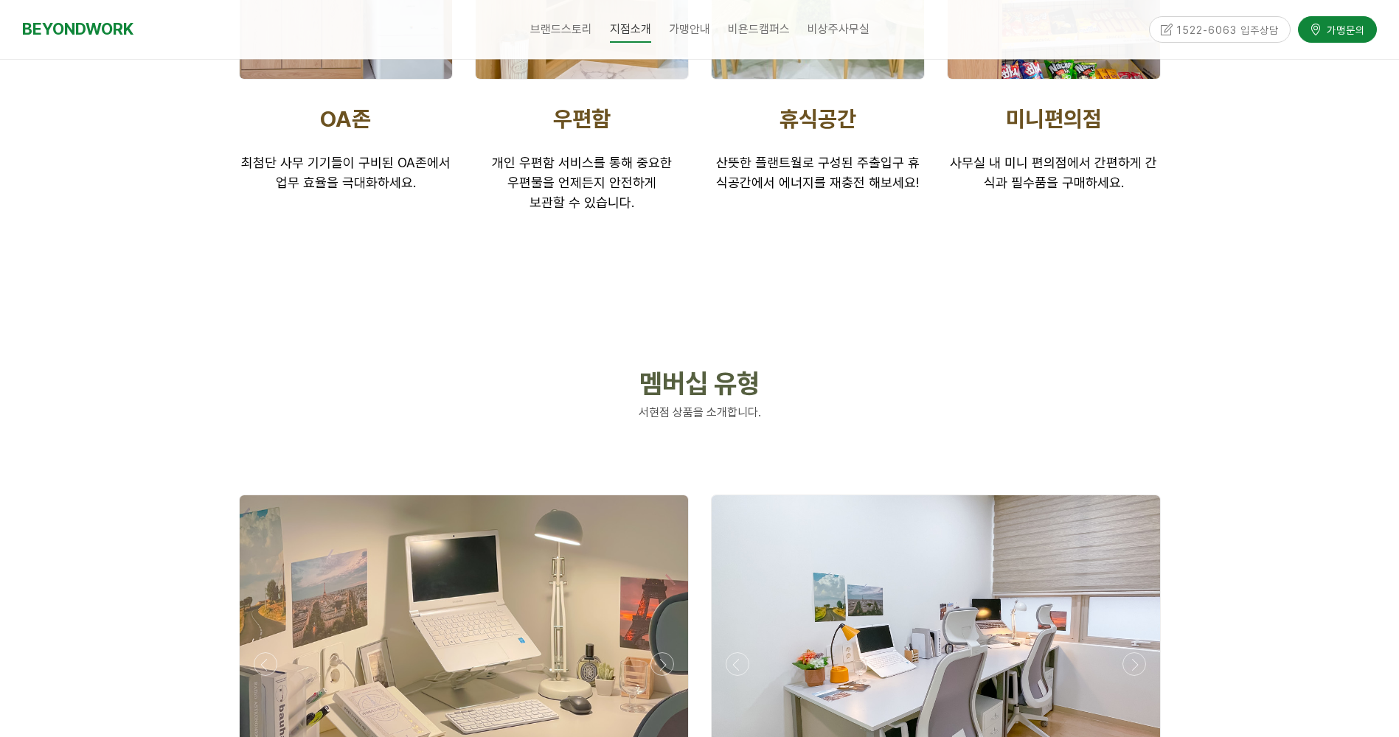
click at [1208, 35] on div "1522-6063 입주상담" at bounding box center [1220, 29] width 142 height 26
click at [1232, 31] on div "1522-6063 입주상담" at bounding box center [1220, 29] width 142 height 26
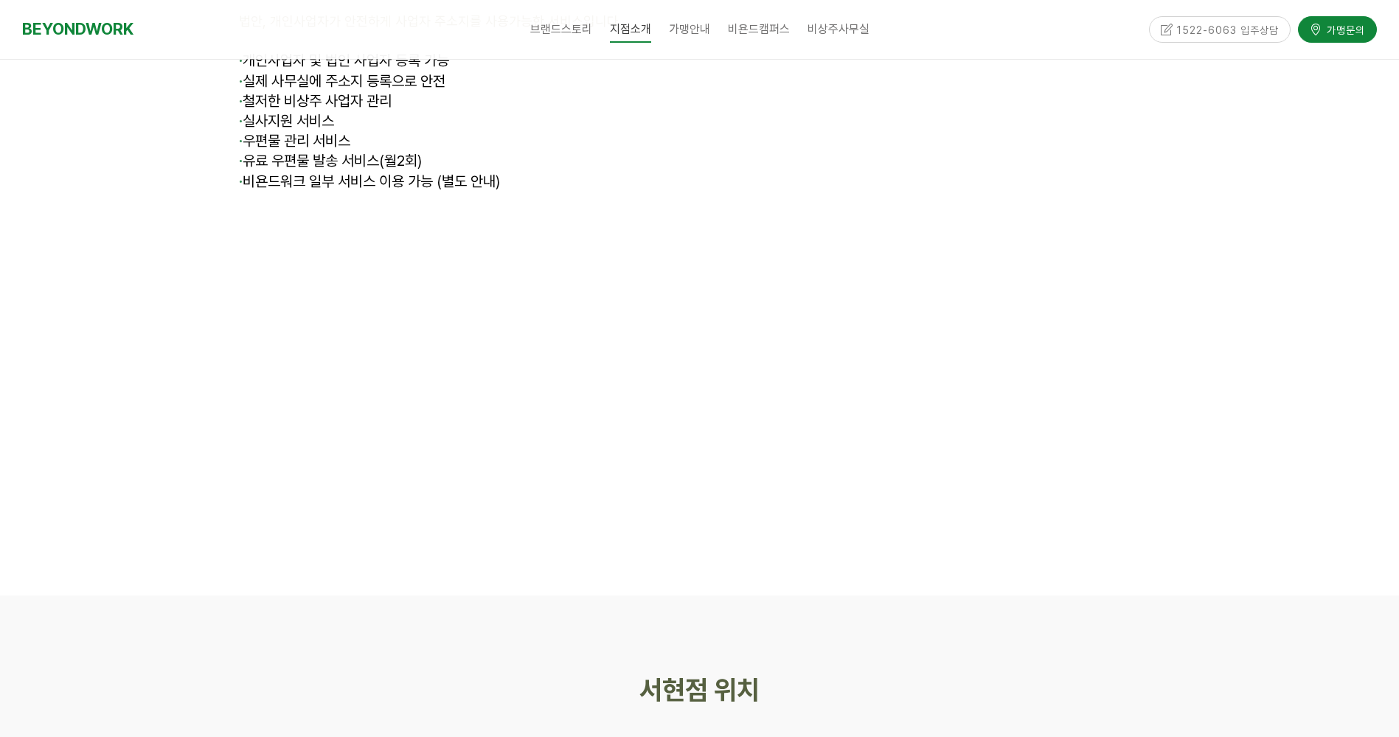
scroll to position [10175, 0]
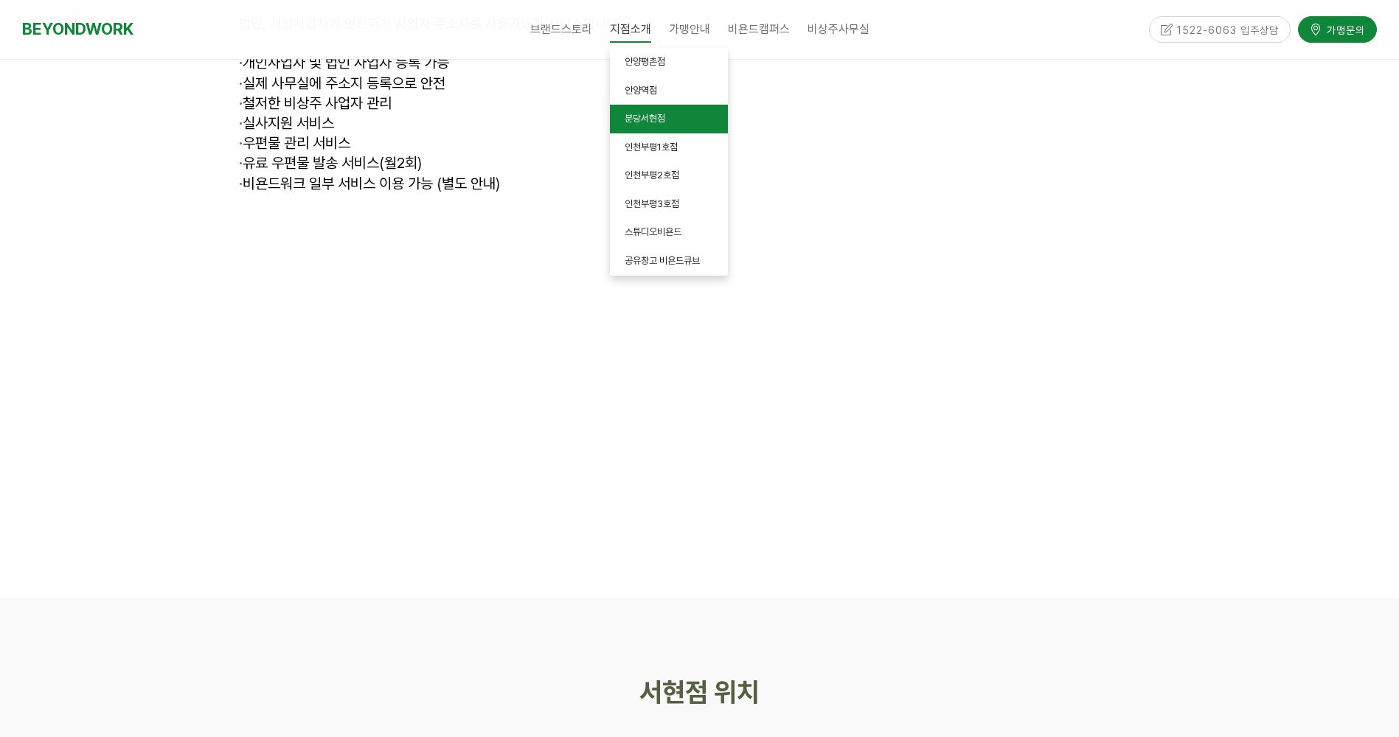
click at [644, 115] on span "분당서현점" at bounding box center [645, 118] width 41 height 11
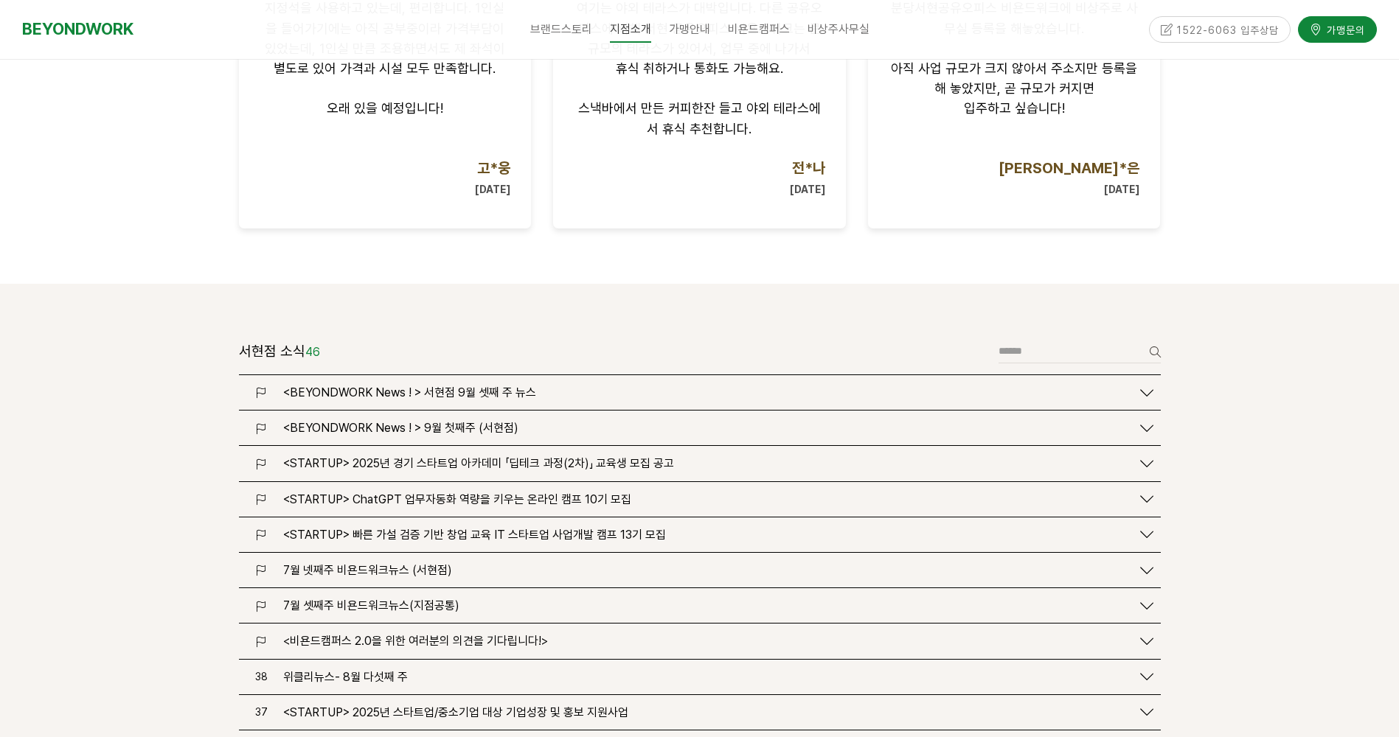
scroll to position [1548, 0]
